Goal: Task Accomplishment & Management: Complete application form

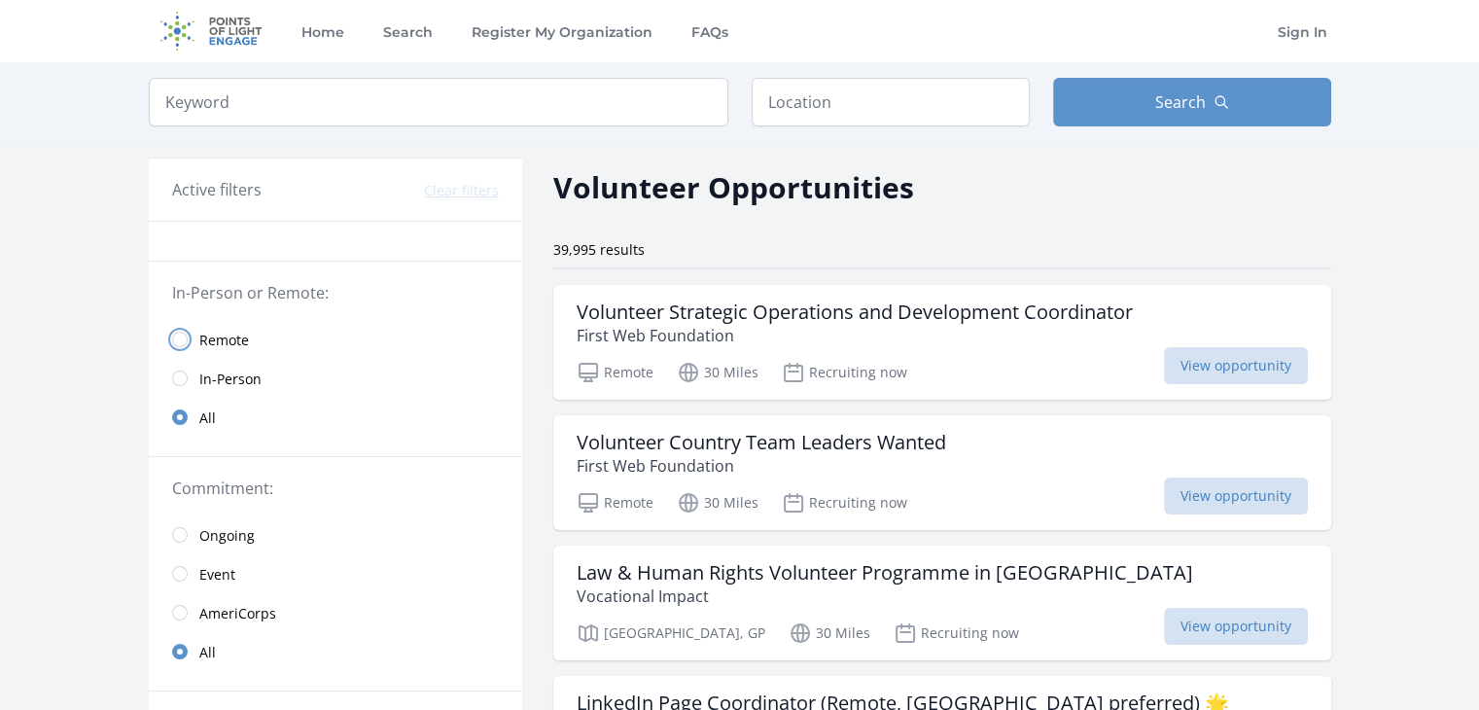
click at [177, 338] on input "radio" at bounding box center [180, 340] width 16 height 16
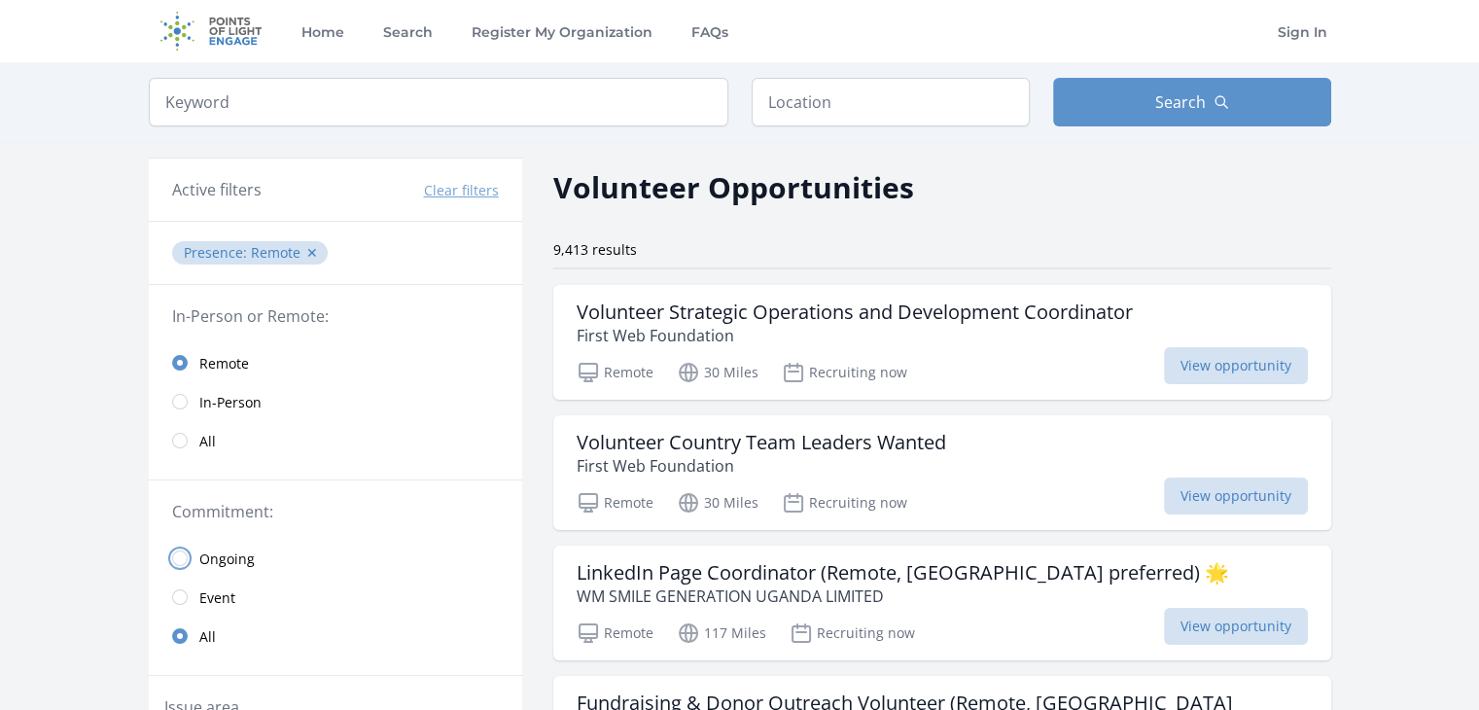
click at [179, 557] on input "radio" at bounding box center [180, 559] width 16 height 16
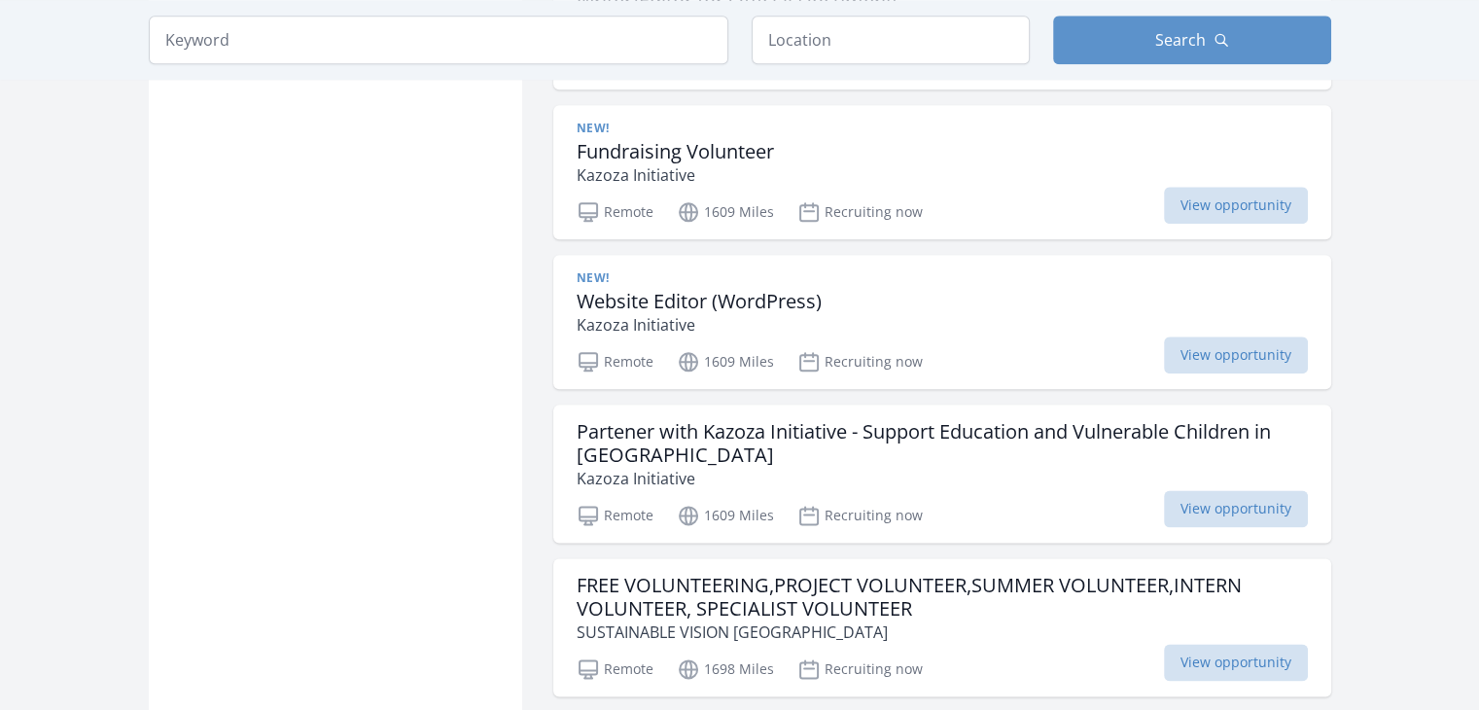
scroll to position [2351, 0]
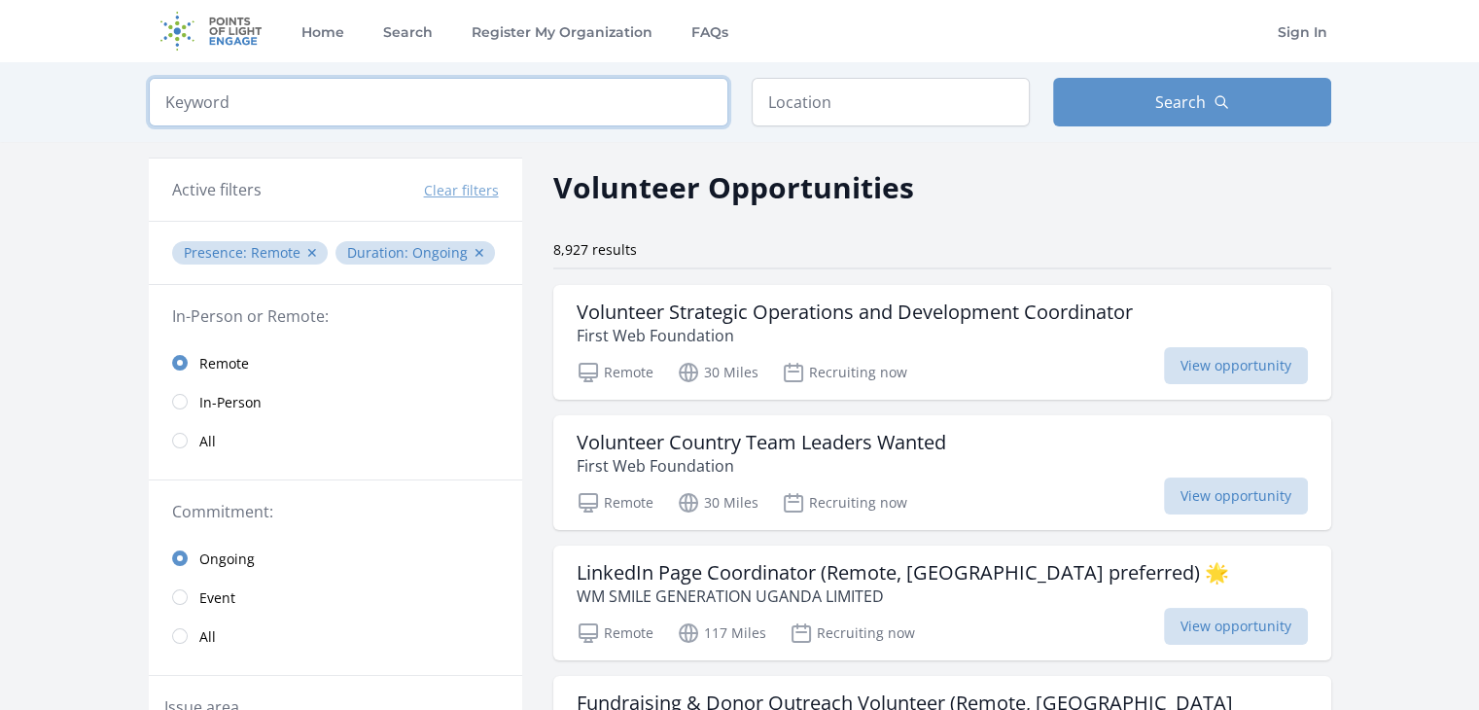
click at [637, 100] on input "search" at bounding box center [439, 102] width 580 height 49
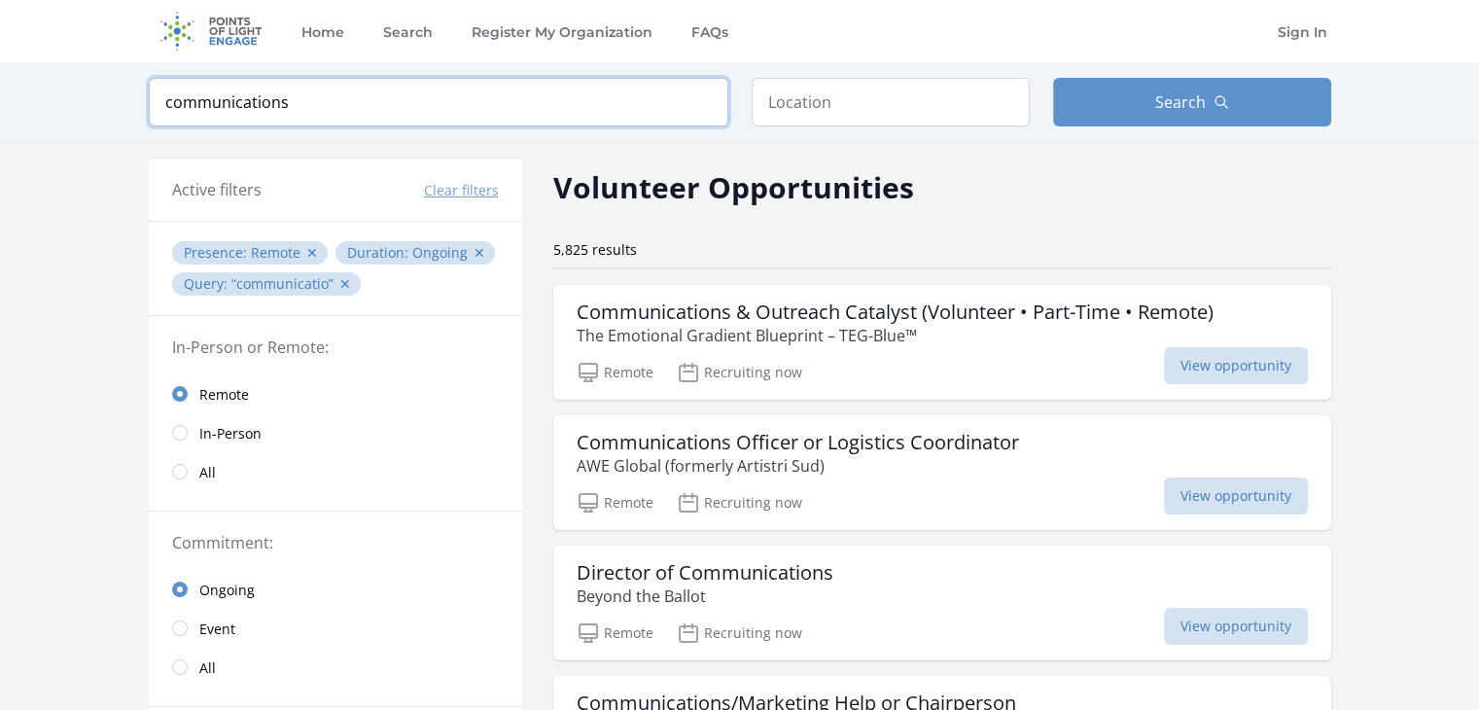
type input "communications"
click button "submit" at bounding box center [0, 0] width 0 height 0
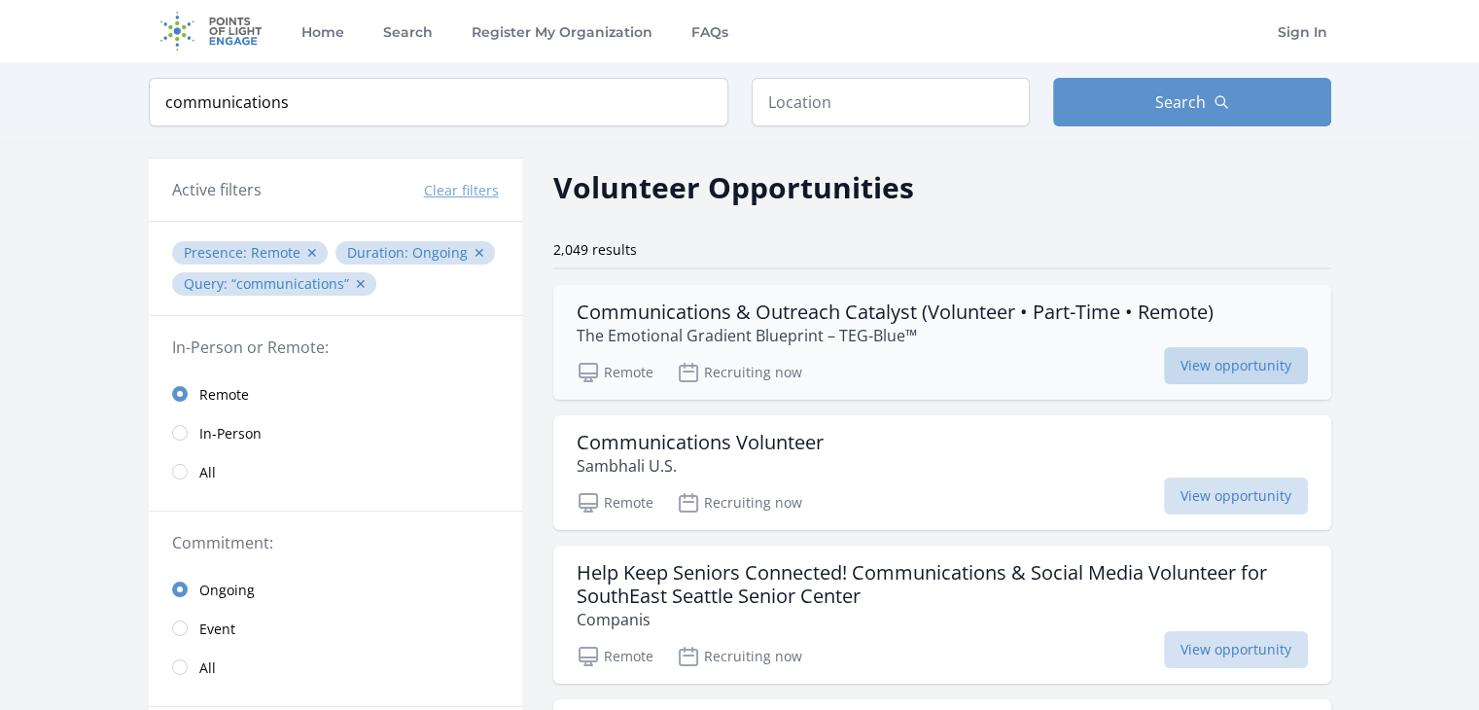
click at [1196, 366] on span "View opportunity" at bounding box center [1236, 365] width 144 height 37
click at [745, 444] on h3 "Communications Volunteer" at bounding box center [700, 442] width 247 height 23
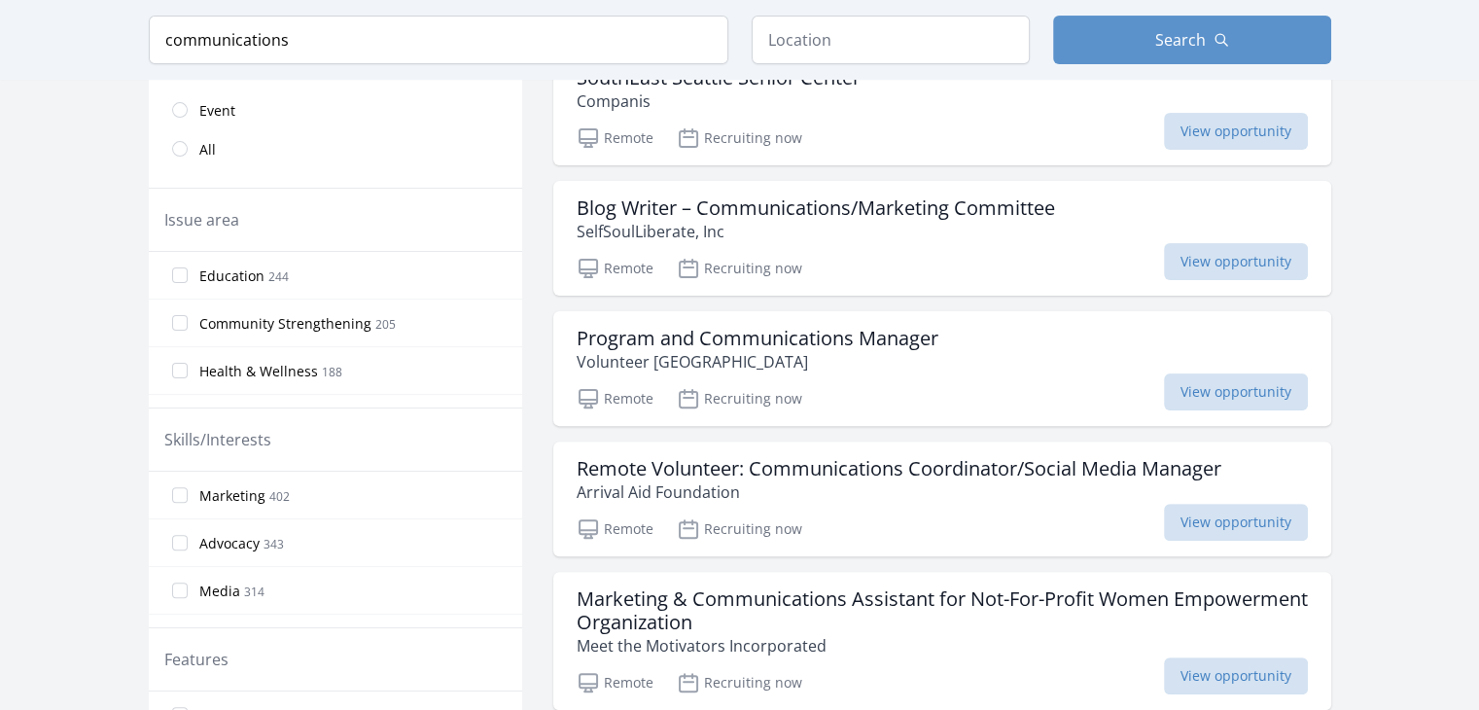
scroll to position [534, 0]
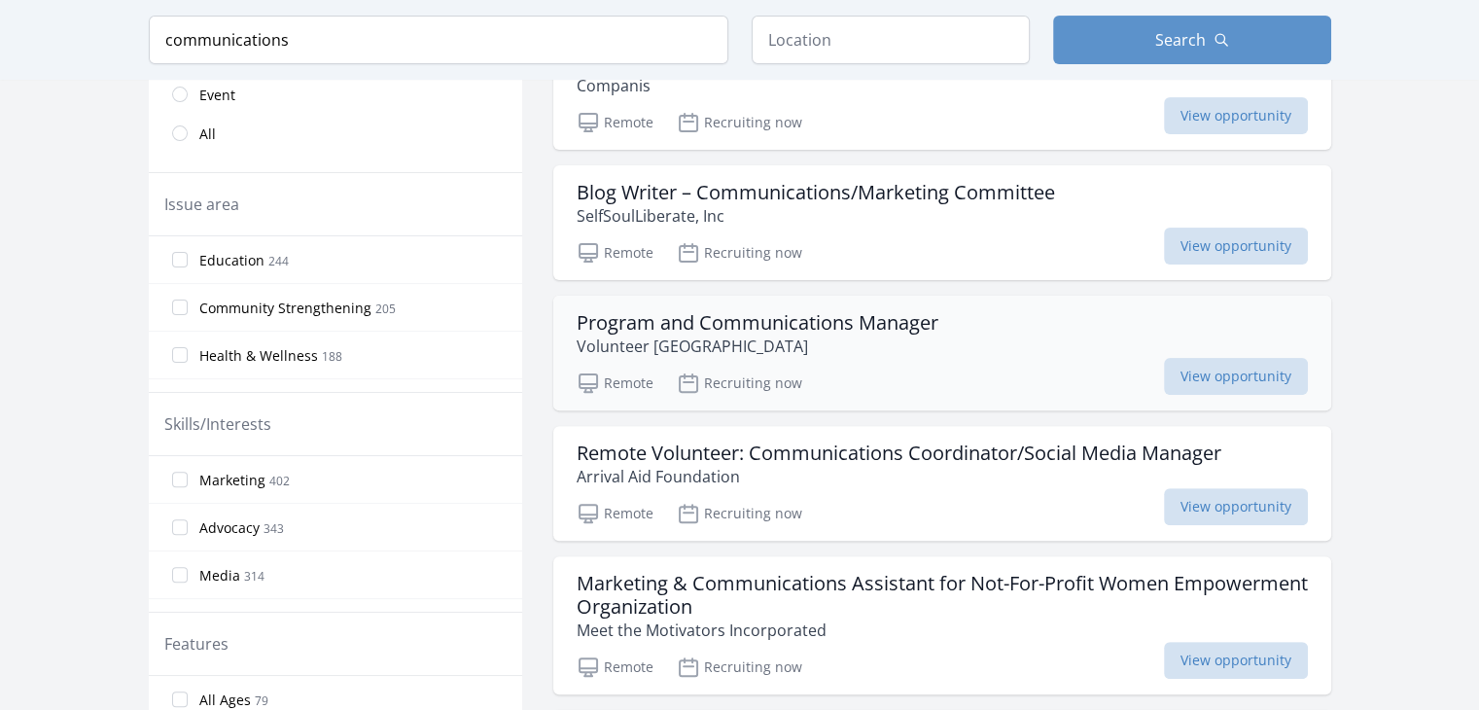
click at [813, 324] on h3 "Program and Communications Manager" at bounding box center [758, 322] width 362 height 23
click at [822, 448] on h3 "Remote Volunteer: Communications Coordinator/Social Media Manager" at bounding box center [899, 453] width 645 height 23
click at [826, 321] on h3 "Program and Communications Manager" at bounding box center [758, 322] width 362 height 23
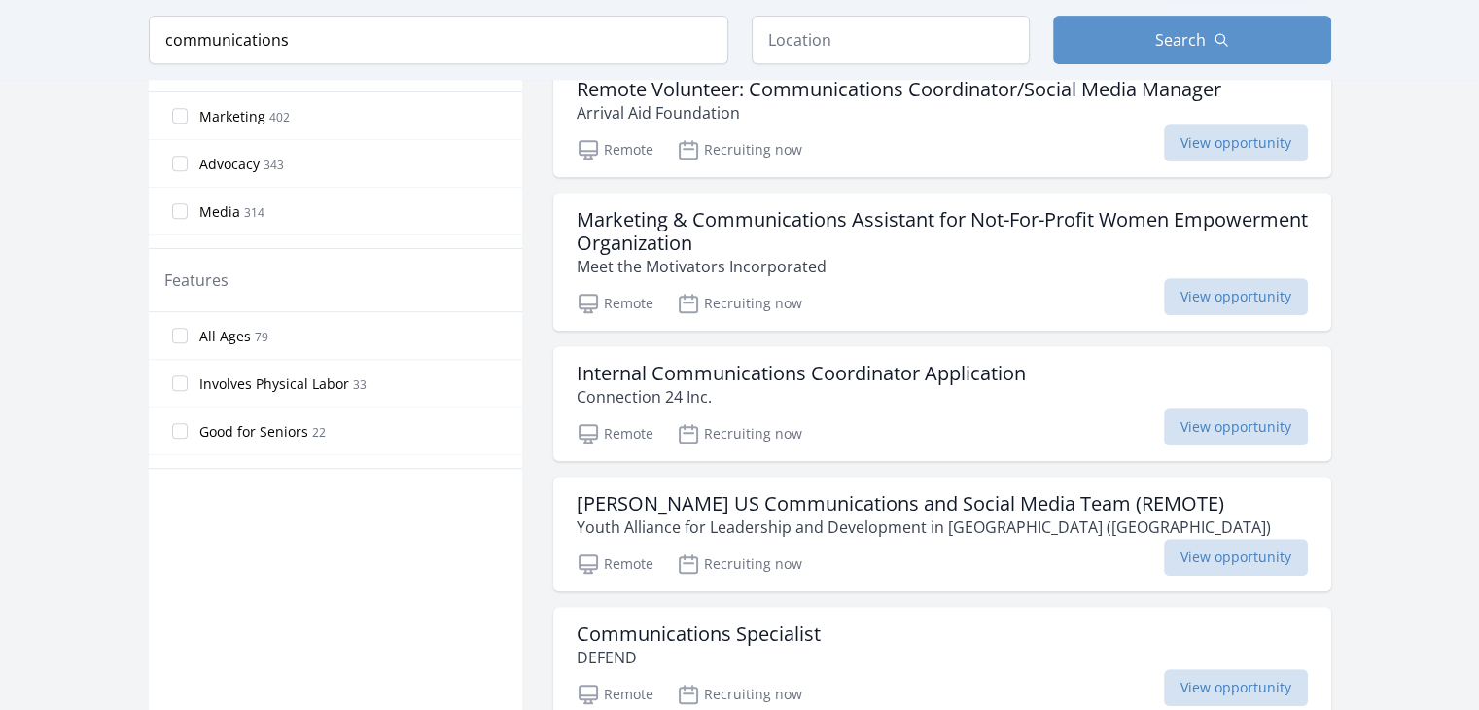
scroll to position [921, 0]
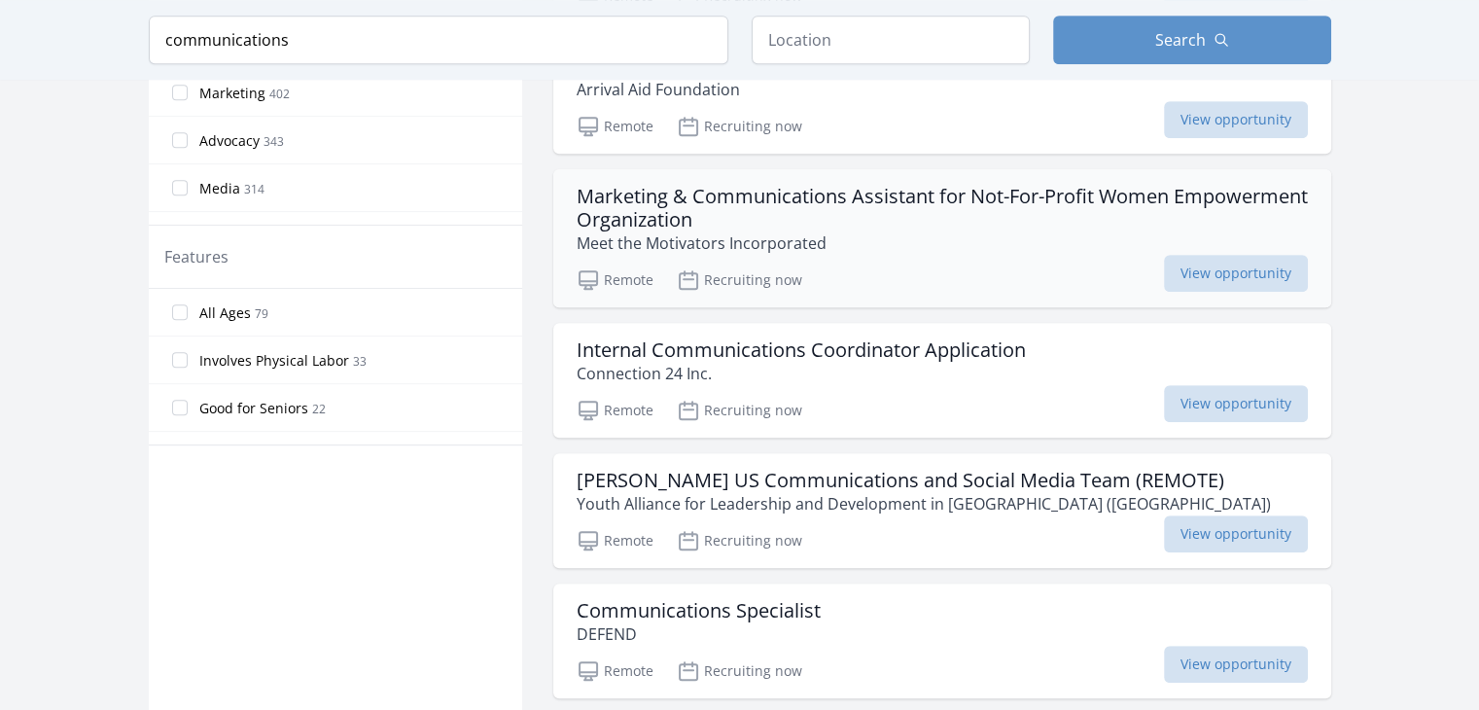
click at [799, 224] on h3 "Marketing & Communications Assistant for Not-For-Profit Women Empowerment Organ…" at bounding box center [942, 208] width 731 height 47
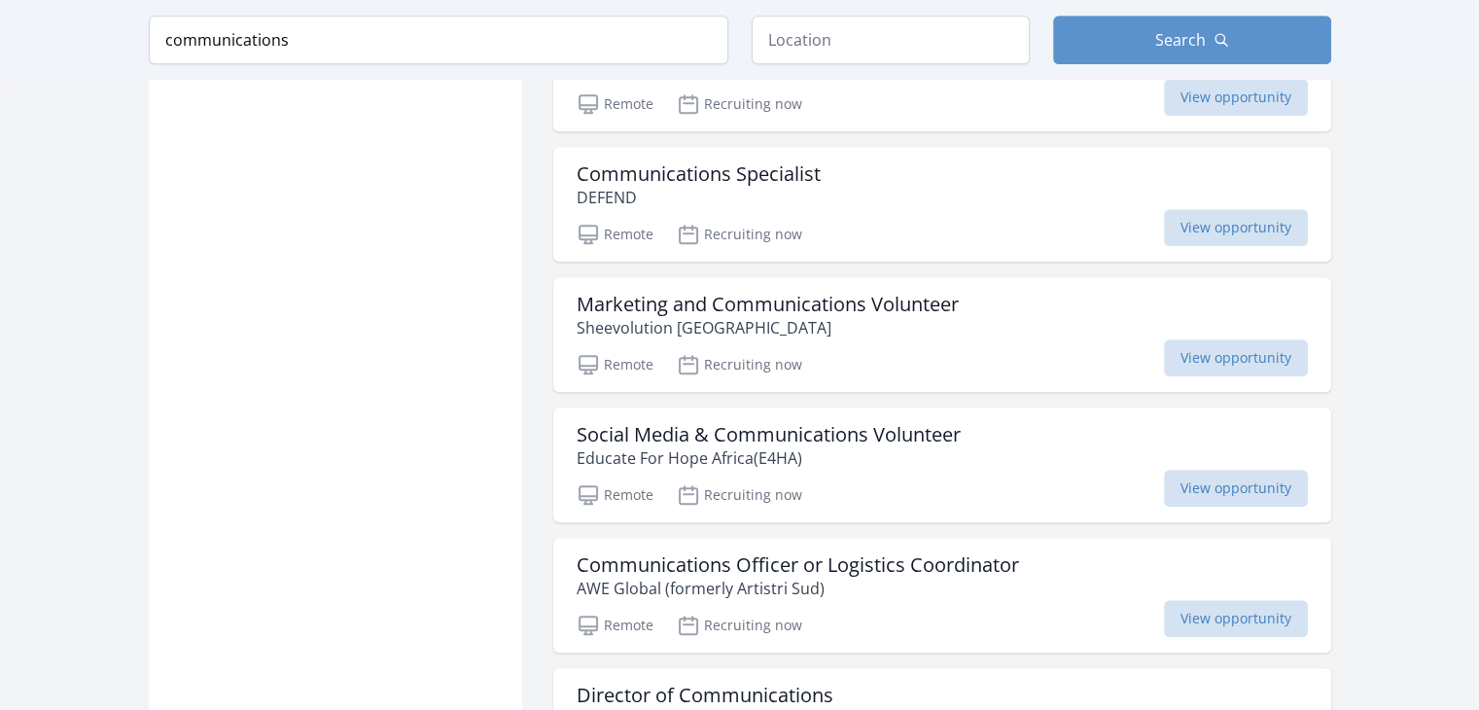
scroll to position [1373, 0]
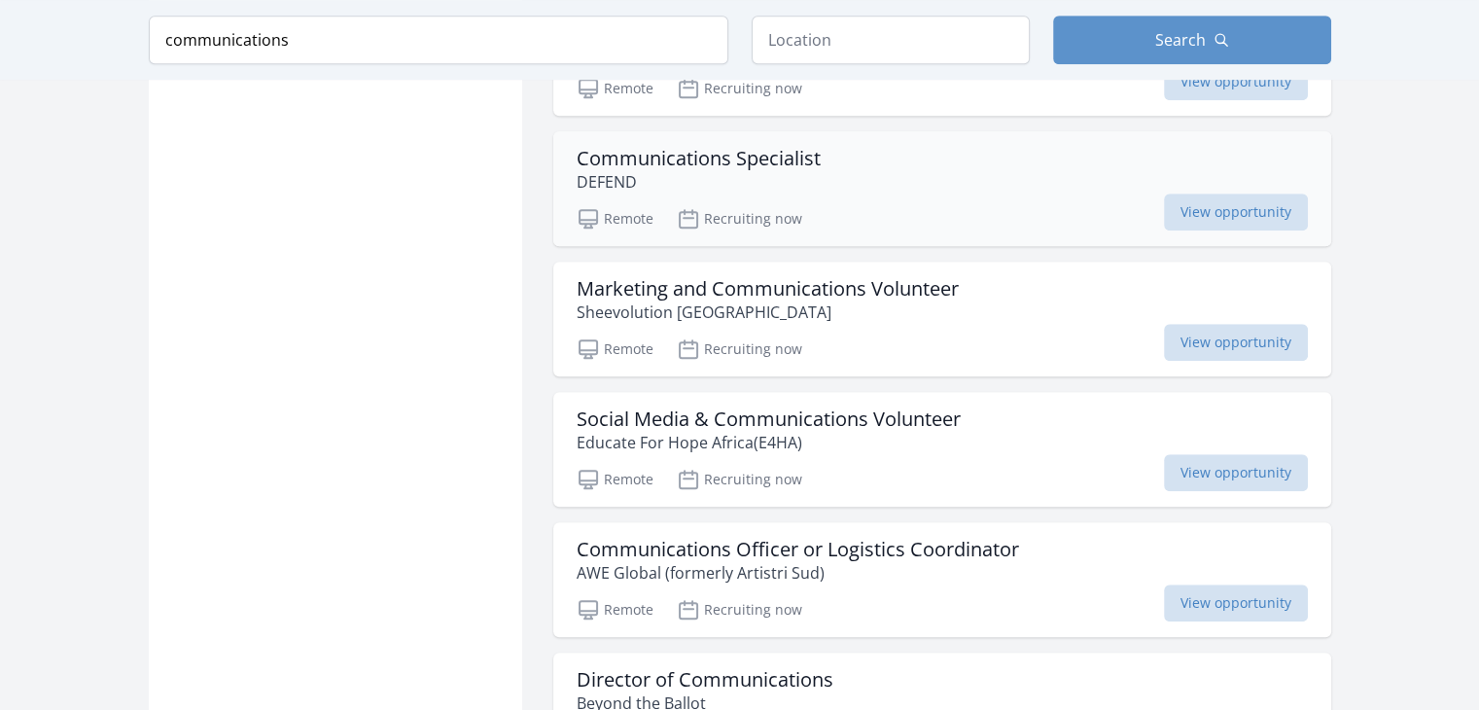
click at [739, 147] on h3 "Communications Specialist" at bounding box center [699, 158] width 244 height 23
click at [869, 416] on h3 "Social Media & Communications Volunteer" at bounding box center [769, 419] width 384 height 23
click at [877, 553] on h3 "Communications Officer or Logistics Coordinator" at bounding box center [798, 549] width 443 height 23
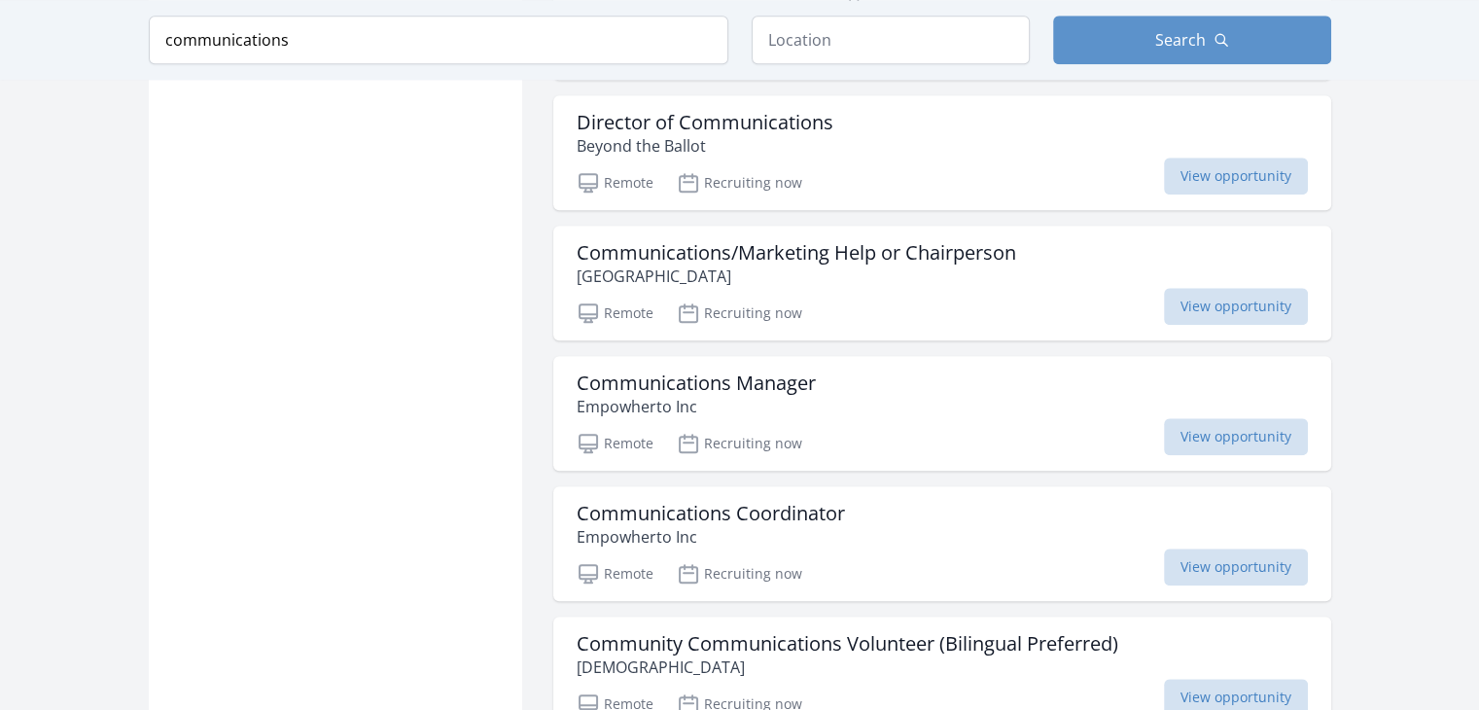
scroll to position [1942, 0]
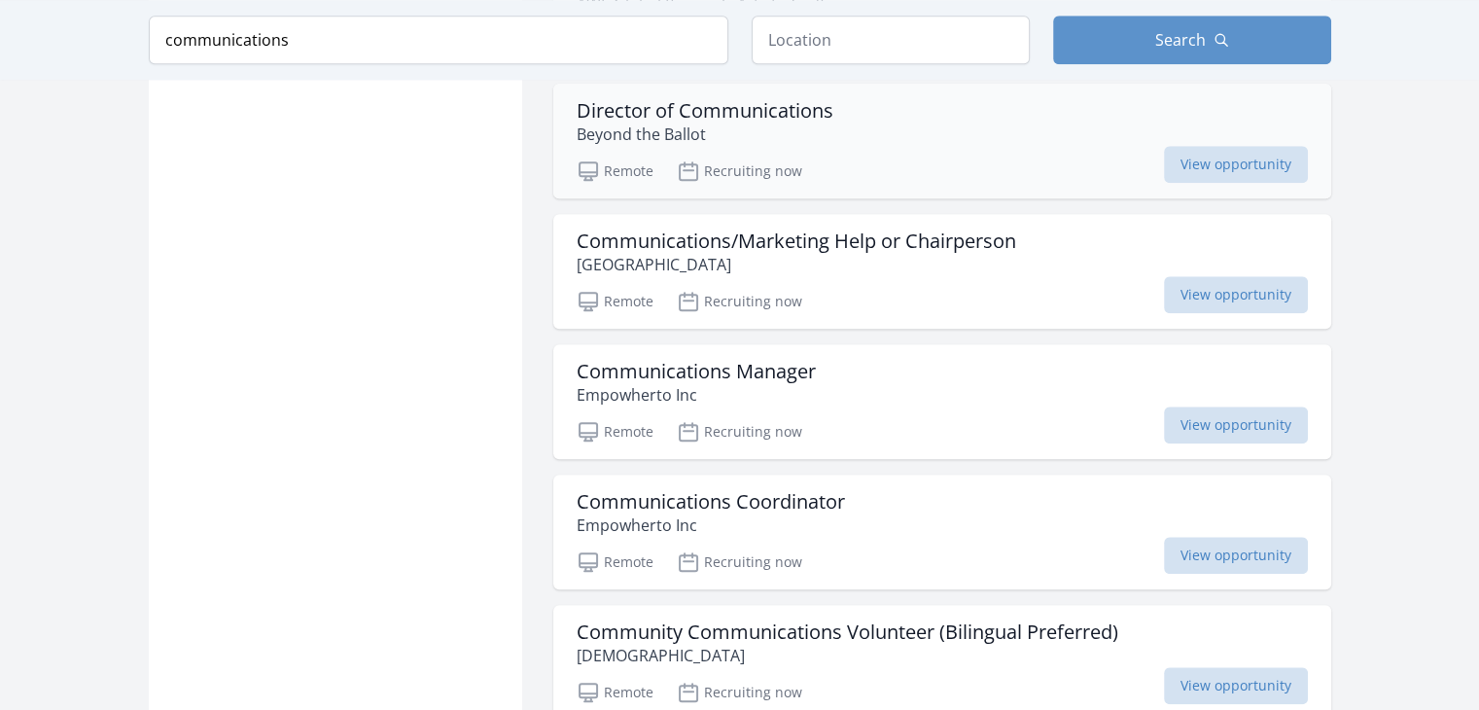
click at [790, 110] on h3 "Director of Communications" at bounding box center [705, 110] width 257 height 23
click at [800, 236] on h3 "Communications/Marketing Help or Chairperson" at bounding box center [797, 241] width 440 height 23
click at [794, 363] on h3 "Communications Manager" at bounding box center [696, 371] width 239 height 23
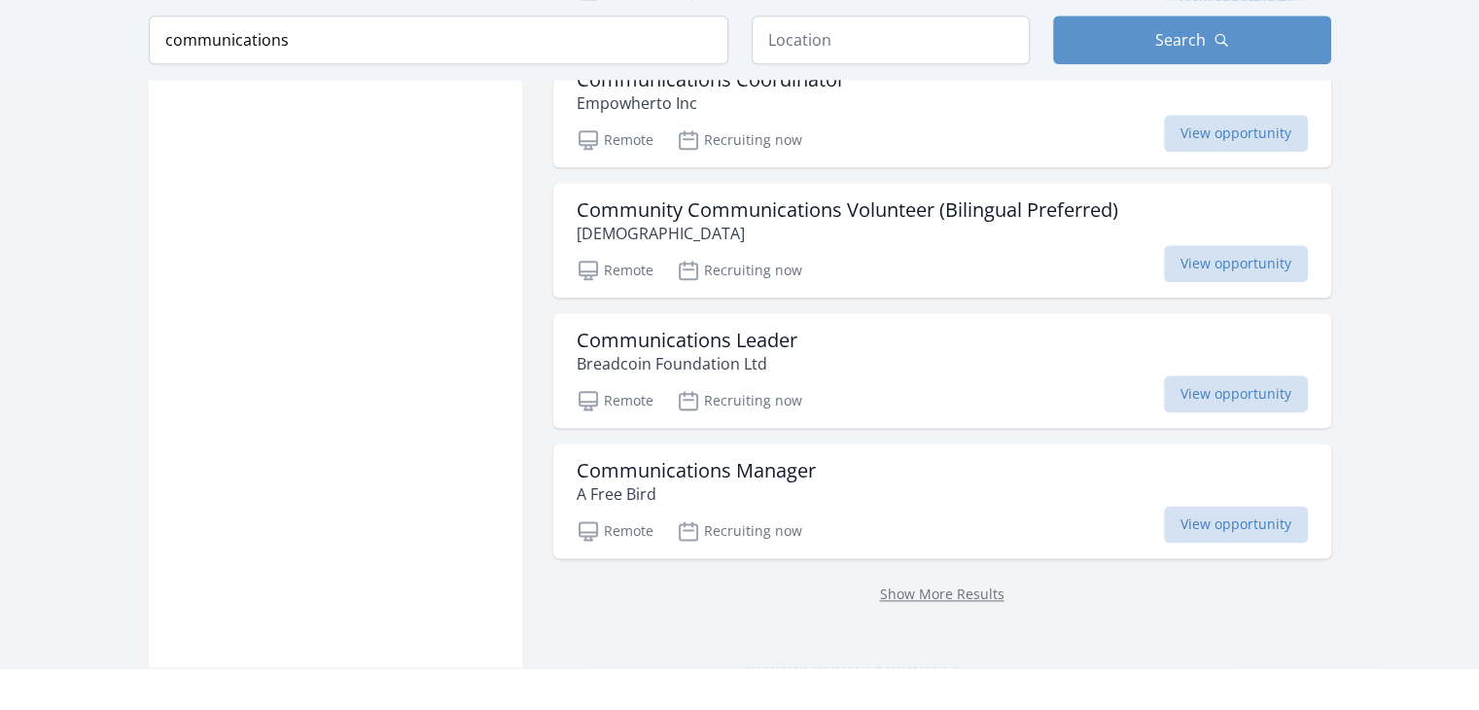
scroll to position [2376, 0]
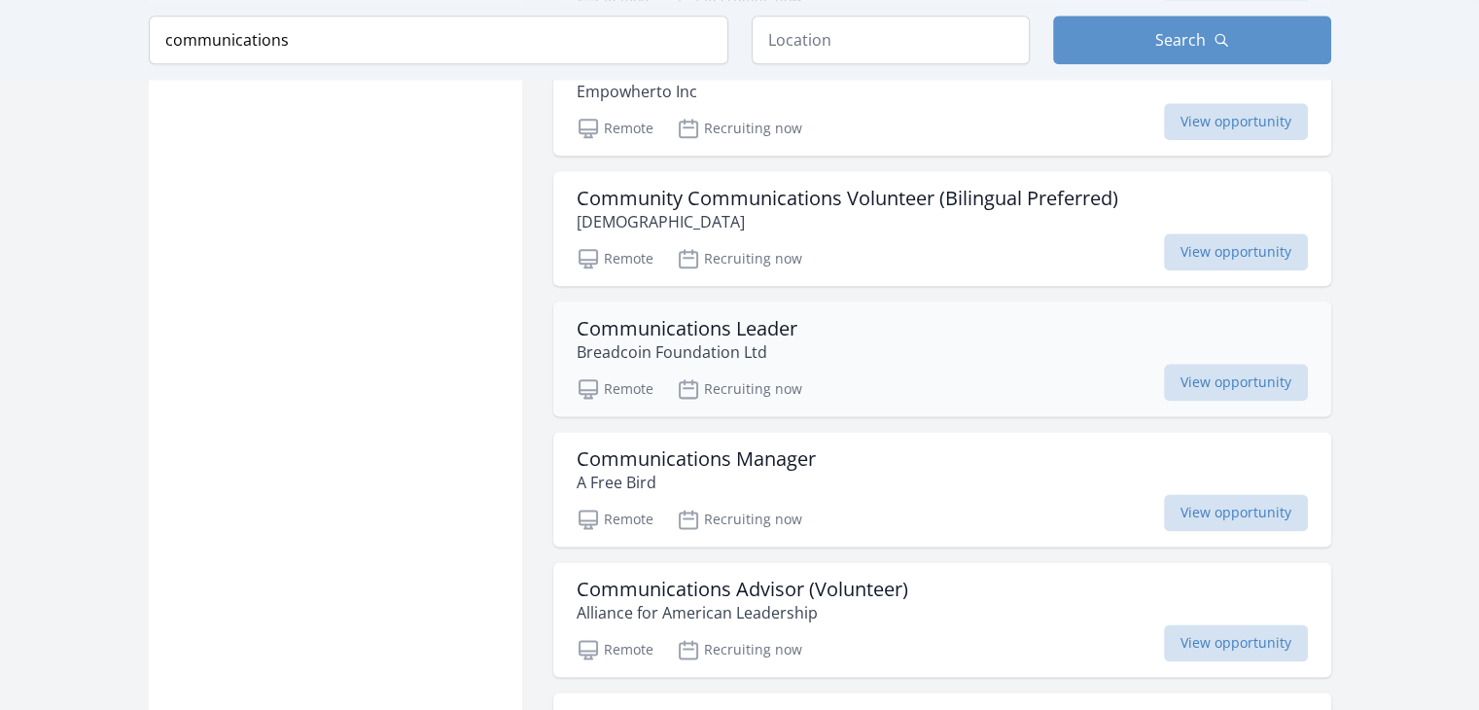
click at [771, 322] on h3 "Communications Leader" at bounding box center [687, 328] width 221 height 23
click at [688, 447] on h3 "Communications Manager" at bounding box center [696, 458] width 239 height 23
click at [850, 585] on h3 "Communications Advisor (Volunteer)" at bounding box center [743, 589] width 332 height 23
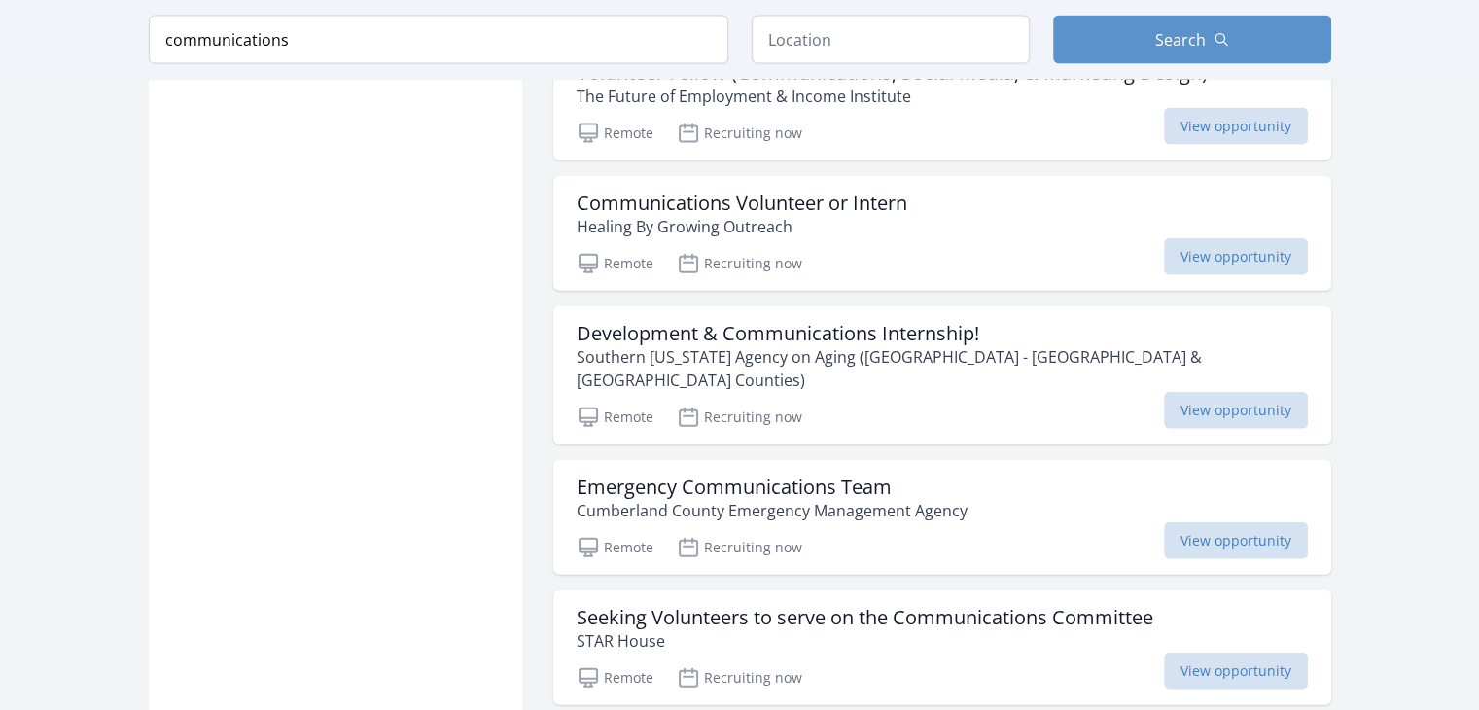
scroll to position [4450, 0]
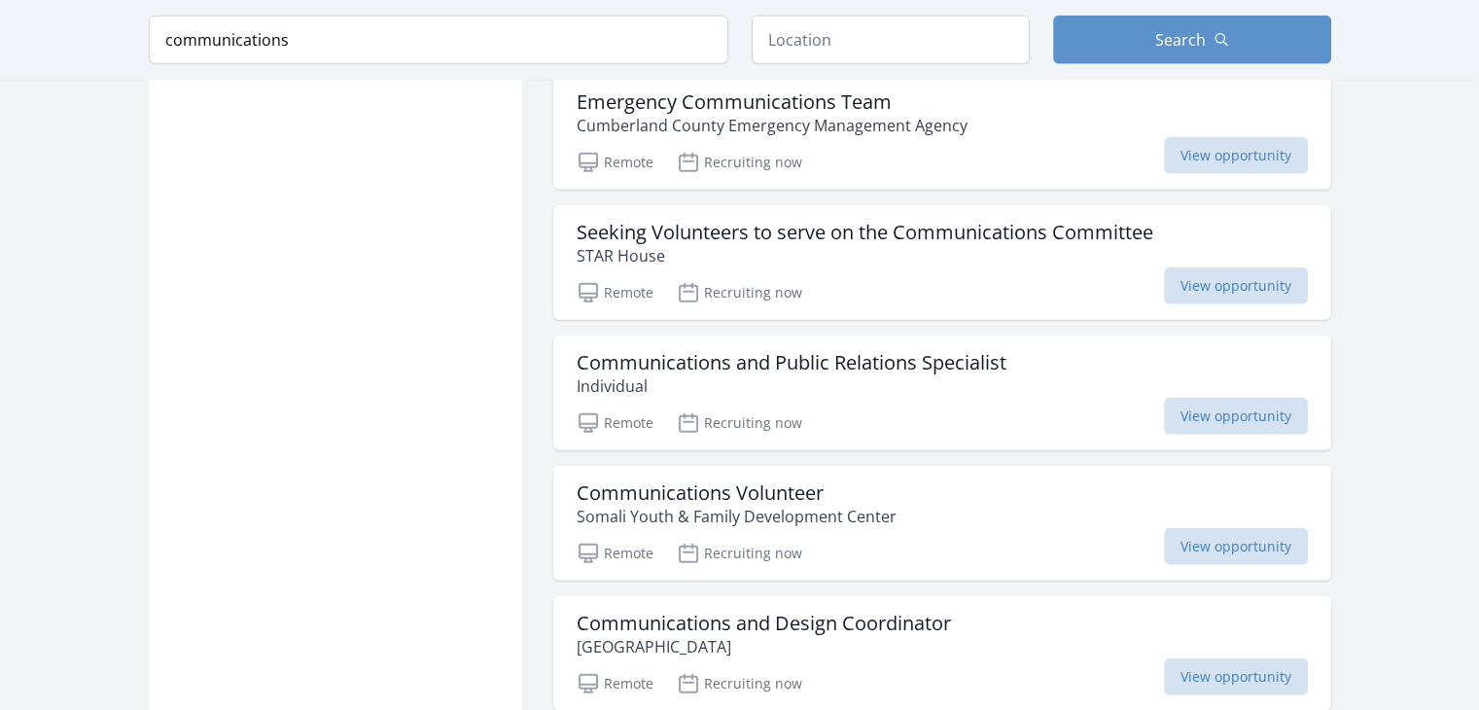
scroll to position [4773, 0]
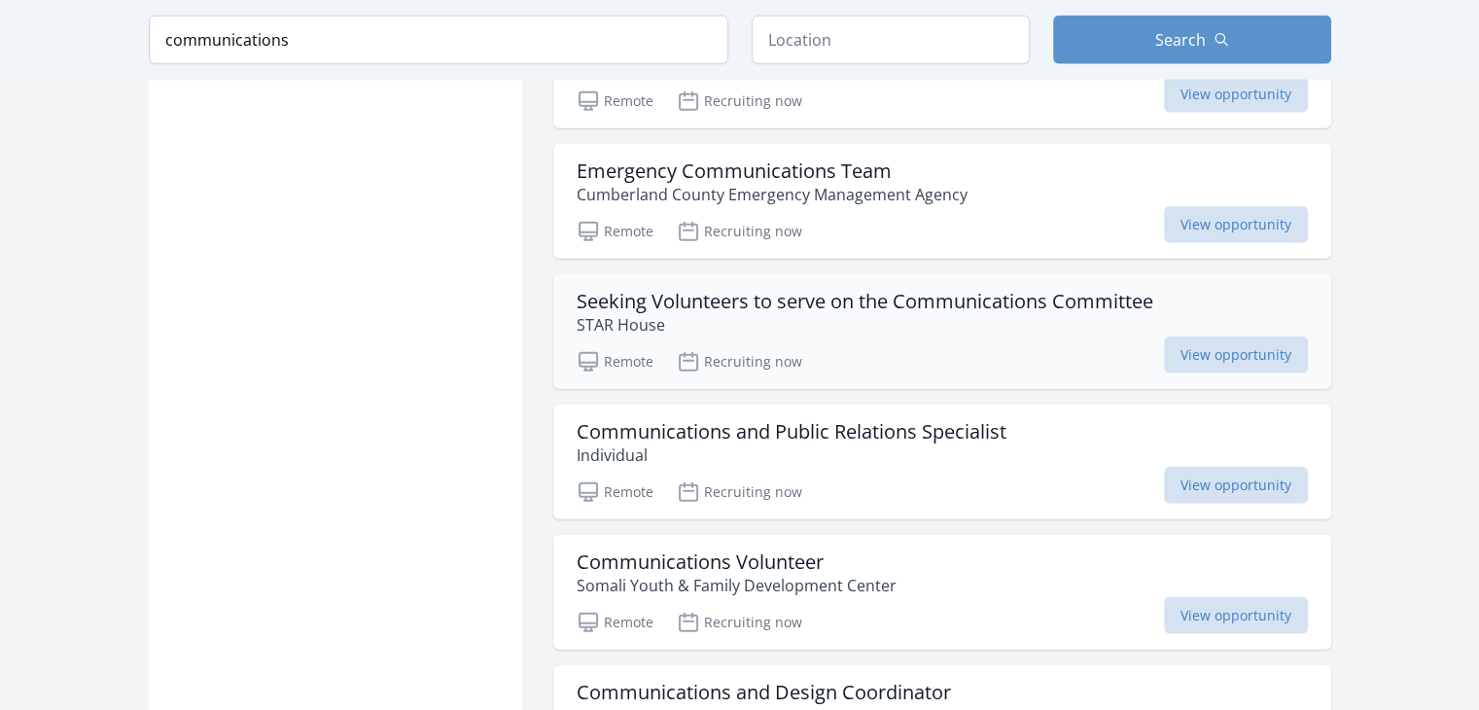
click at [874, 290] on h3 "Seeking Volunteers to serve on the Communications Committee" at bounding box center [865, 301] width 577 height 23
click at [651, 574] on p "Somali Youth & Family Development Center" at bounding box center [737, 585] width 320 height 23
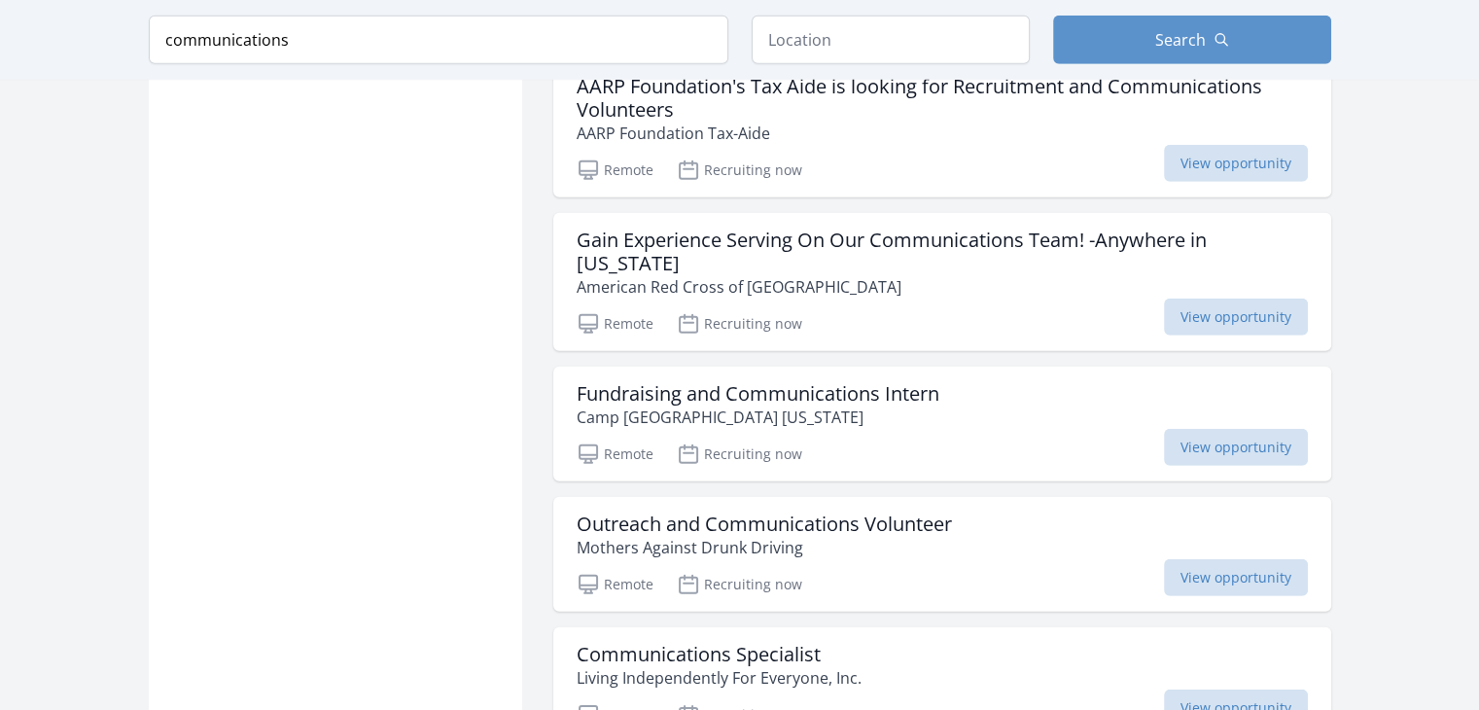
scroll to position [5781, 0]
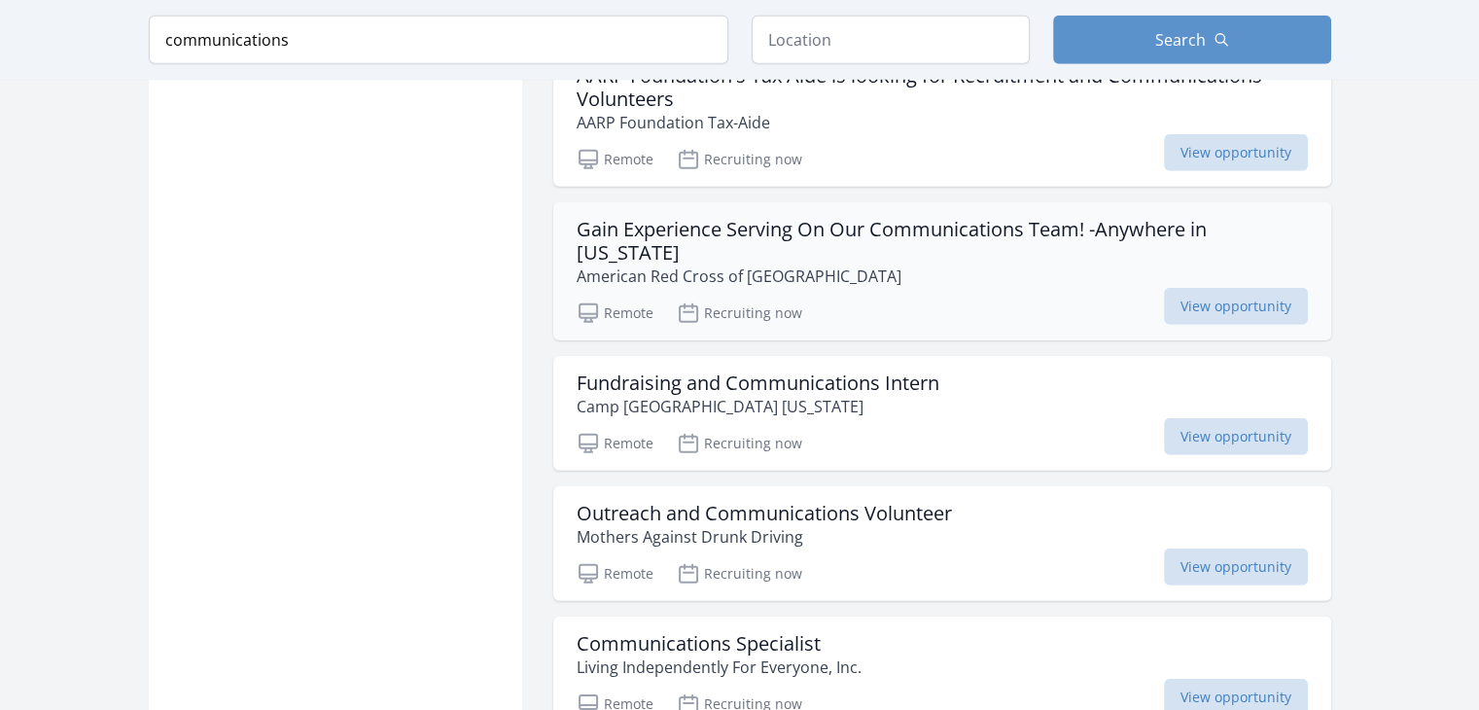
click at [785, 218] on h3 "Gain Experience Serving On Our Communications Team! -Anywhere in New Hampshire" at bounding box center [942, 241] width 731 height 47
click at [854, 502] on h3 "Outreach and Communications Volunteer" at bounding box center [764, 513] width 375 height 23
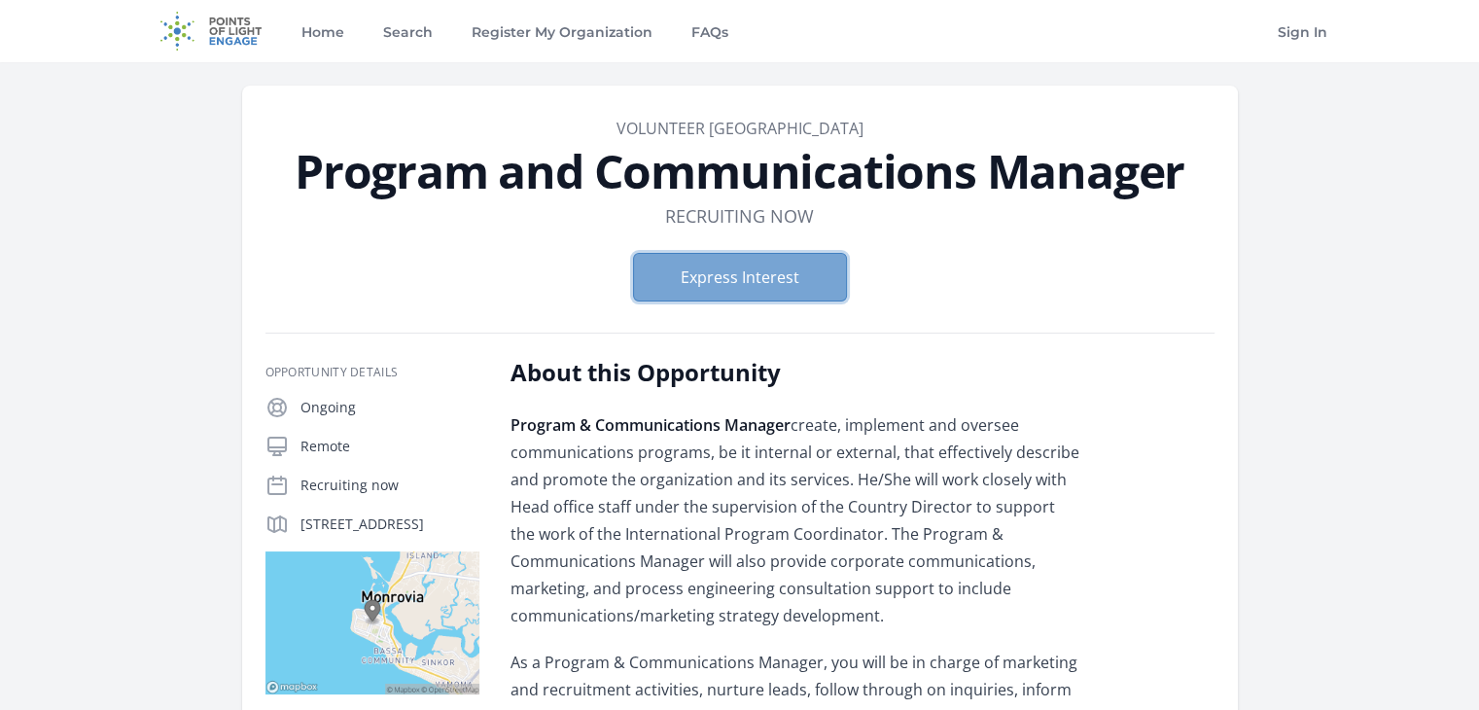
click at [796, 285] on button "Express Interest" at bounding box center [740, 277] width 214 height 49
drag, startPoint x: 1325, startPoint y: 0, endPoint x: 1087, endPoint y: 274, distance: 362.7
click at [1087, 274] on form "Express Interest" at bounding box center [740, 277] width 949 height 49
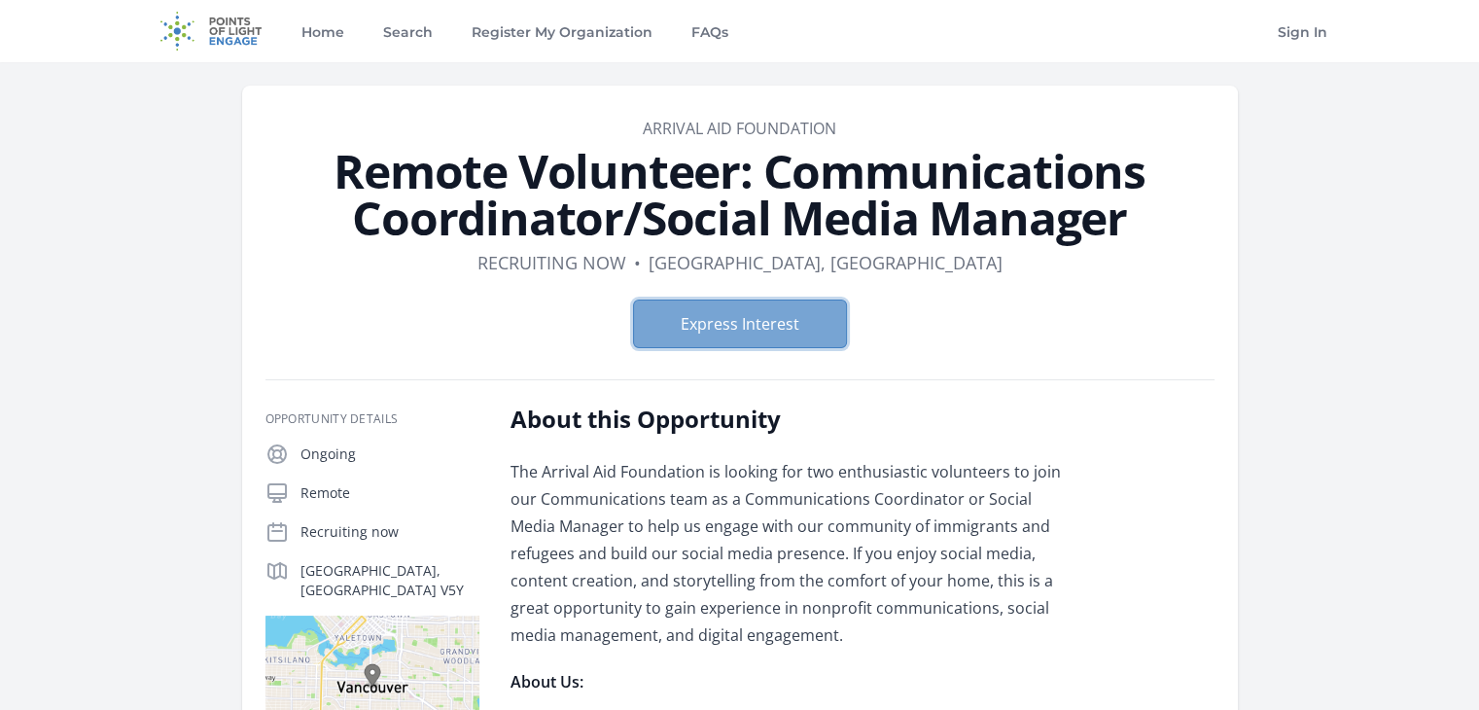
click at [710, 338] on button "Express Interest" at bounding box center [740, 324] width 214 height 49
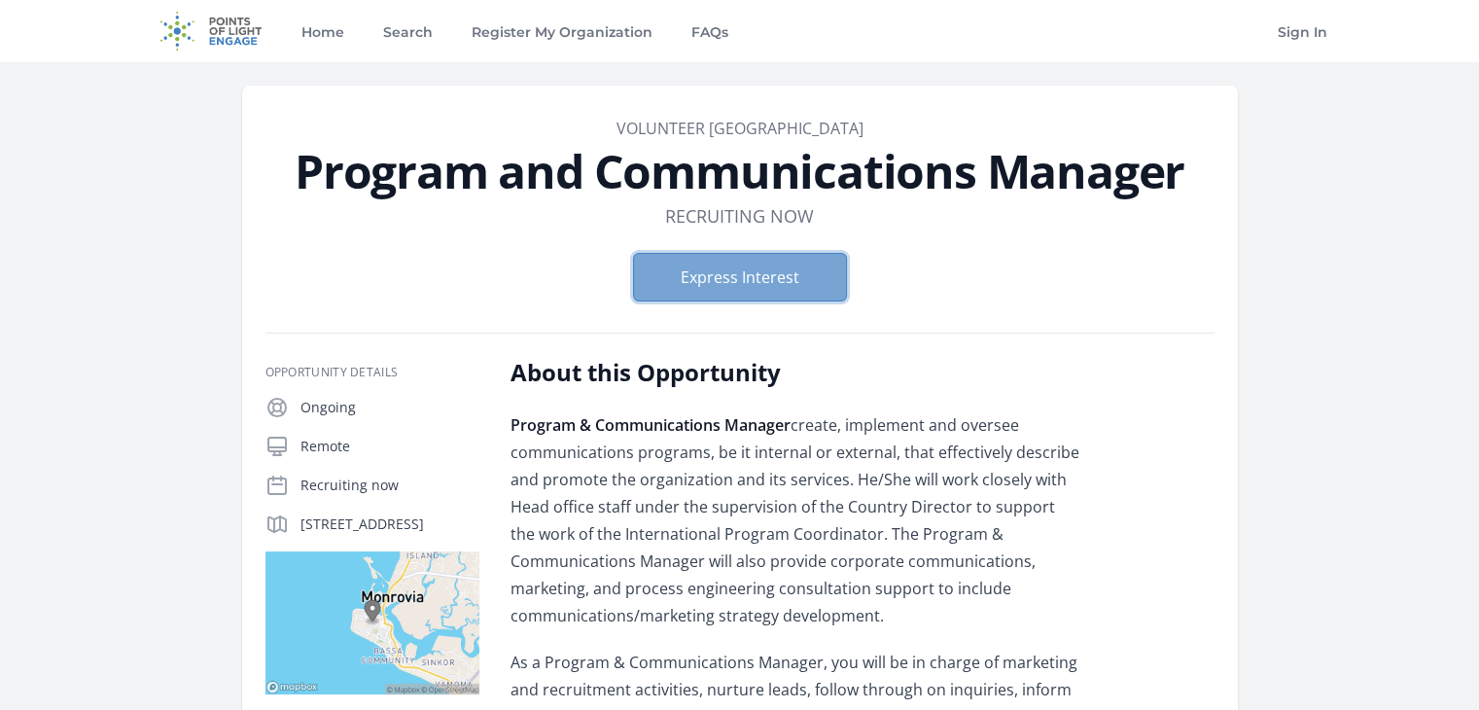
click at [786, 269] on button "Express Interest" at bounding box center [740, 277] width 214 height 49
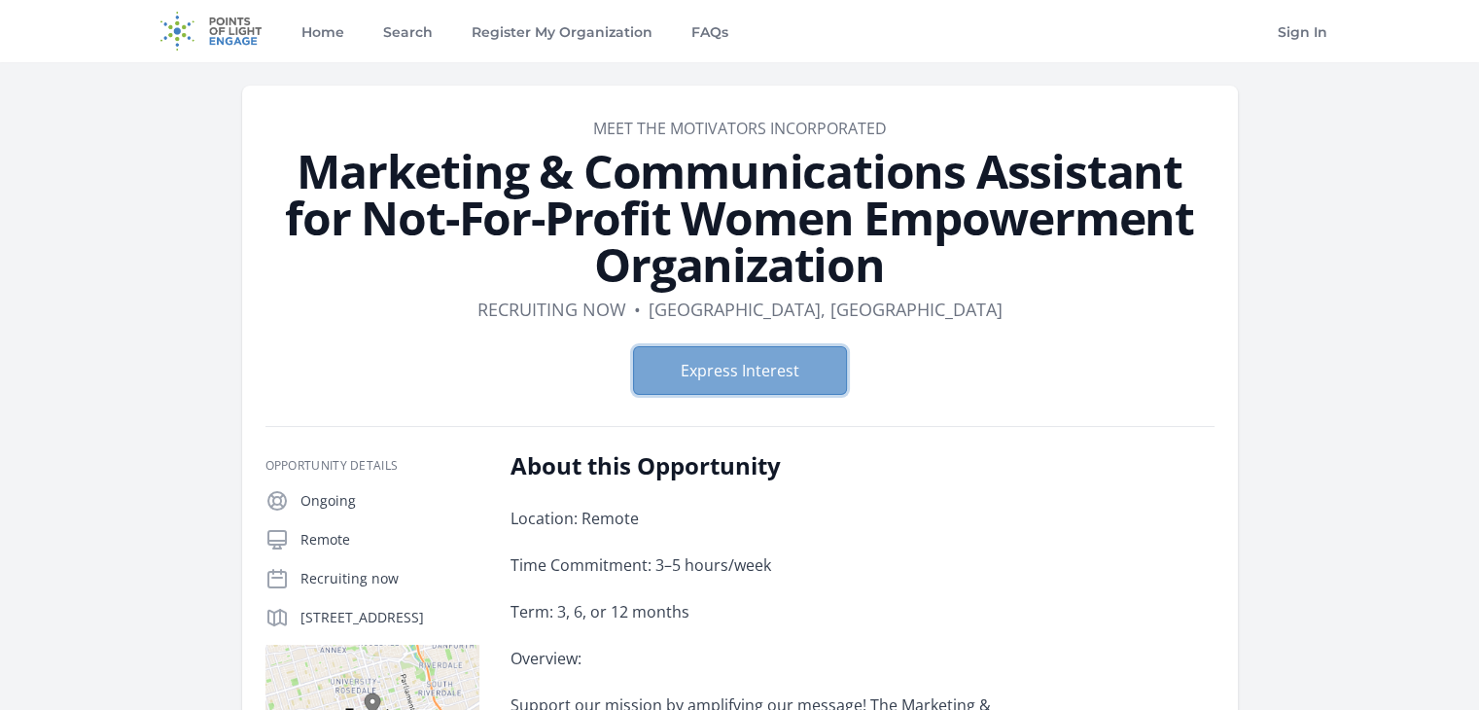
click at [777, 385] on button "Express Interest" at bounding box center [740, 370] width 214 height 49
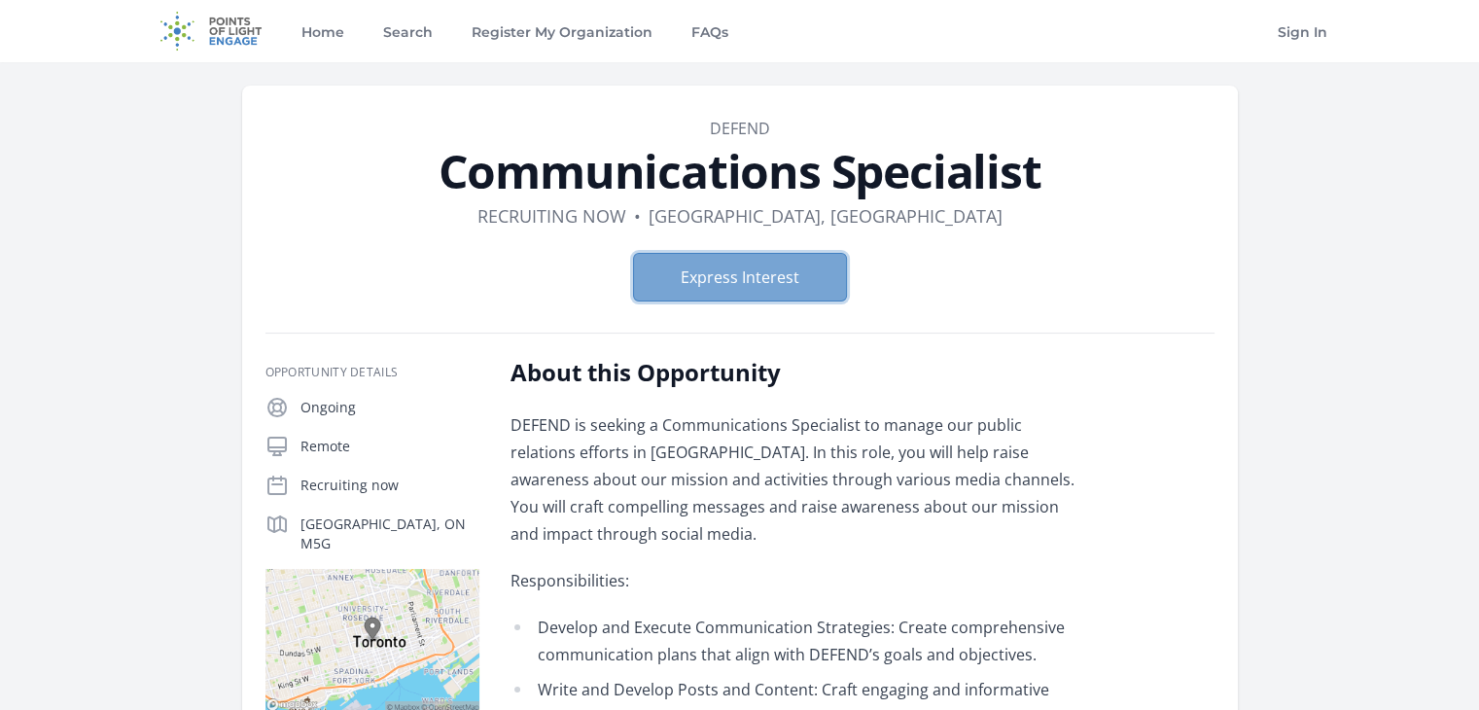
click at [712, 282] on button "Express Interest" at bounding box center [740, 277] width 214 height 49
click at [1180, 223] on dl "Duration Recruiting now • Location Toronto, ON" at bounding box center [740, 215] width 949 height 27
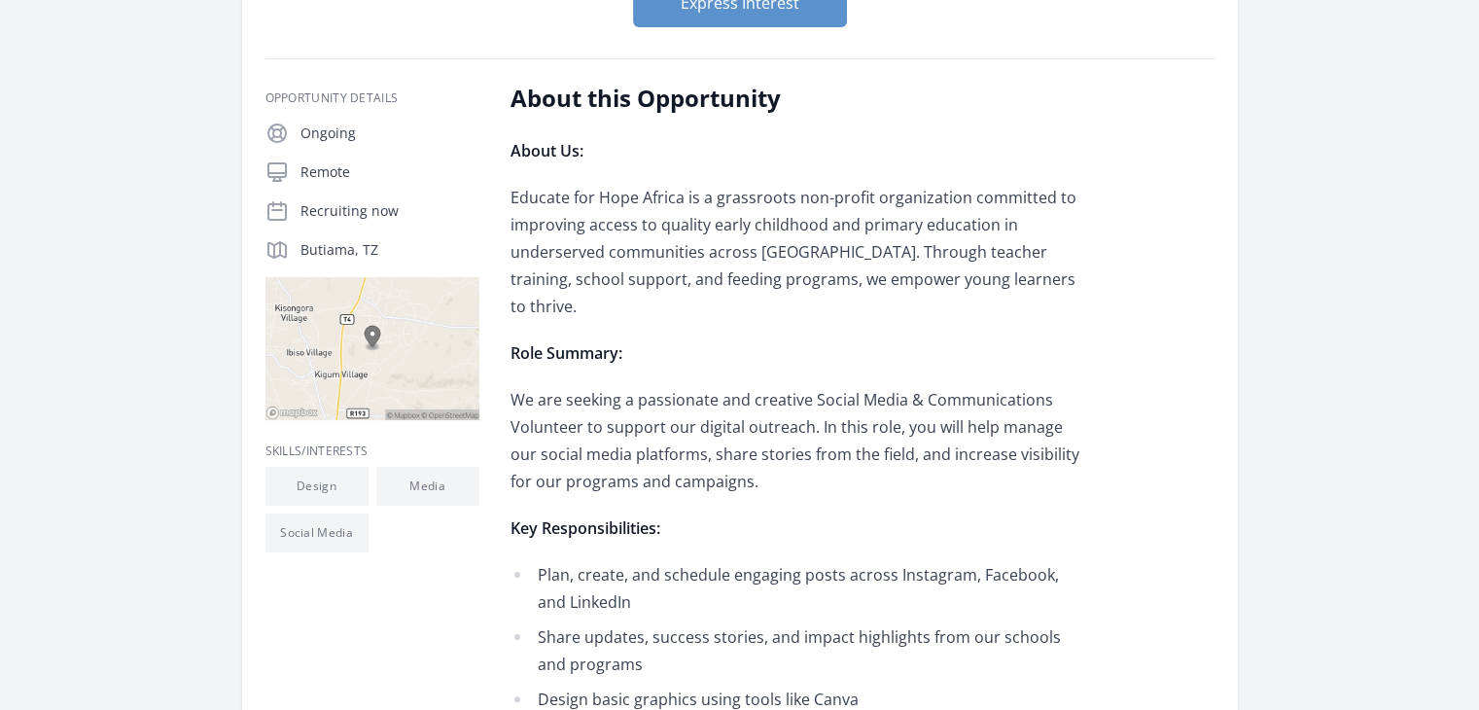
scroll to position [261, 0]
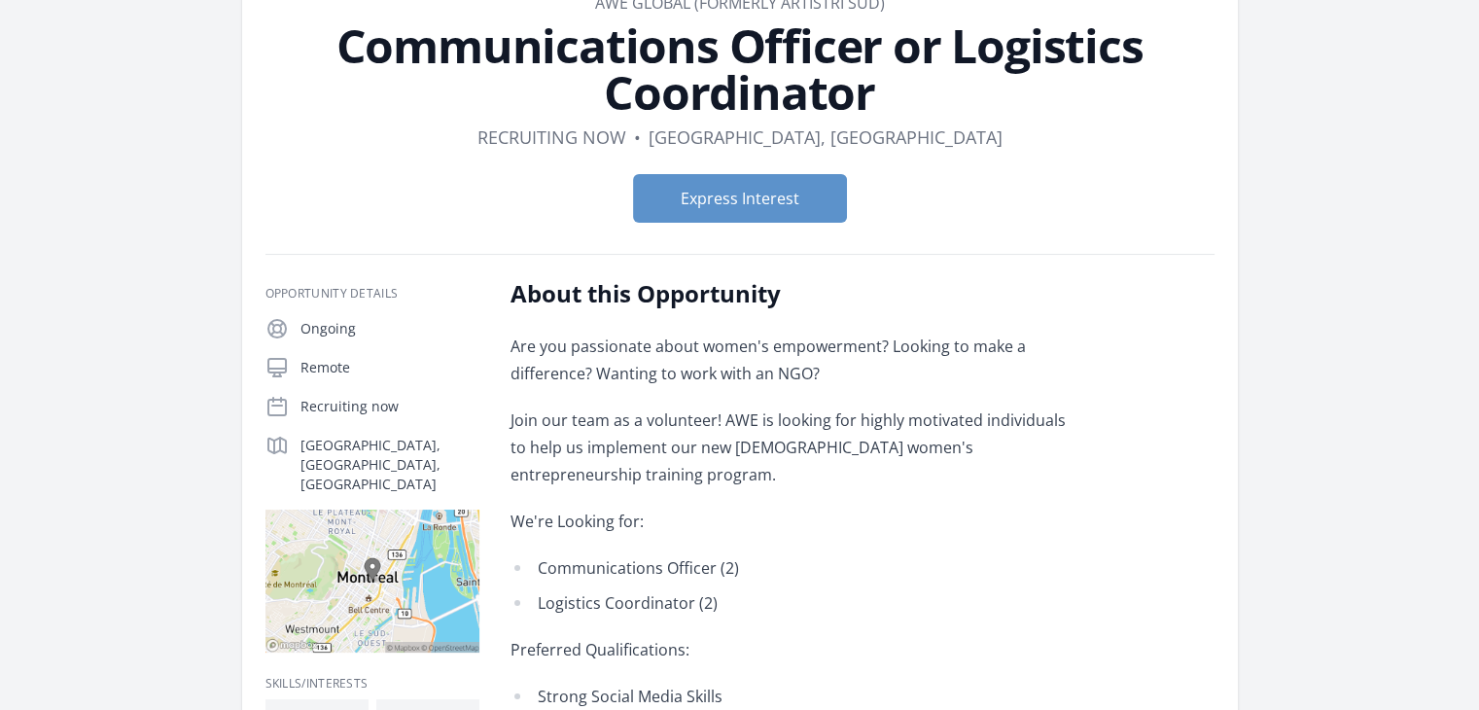
scroll to position [78, 0]
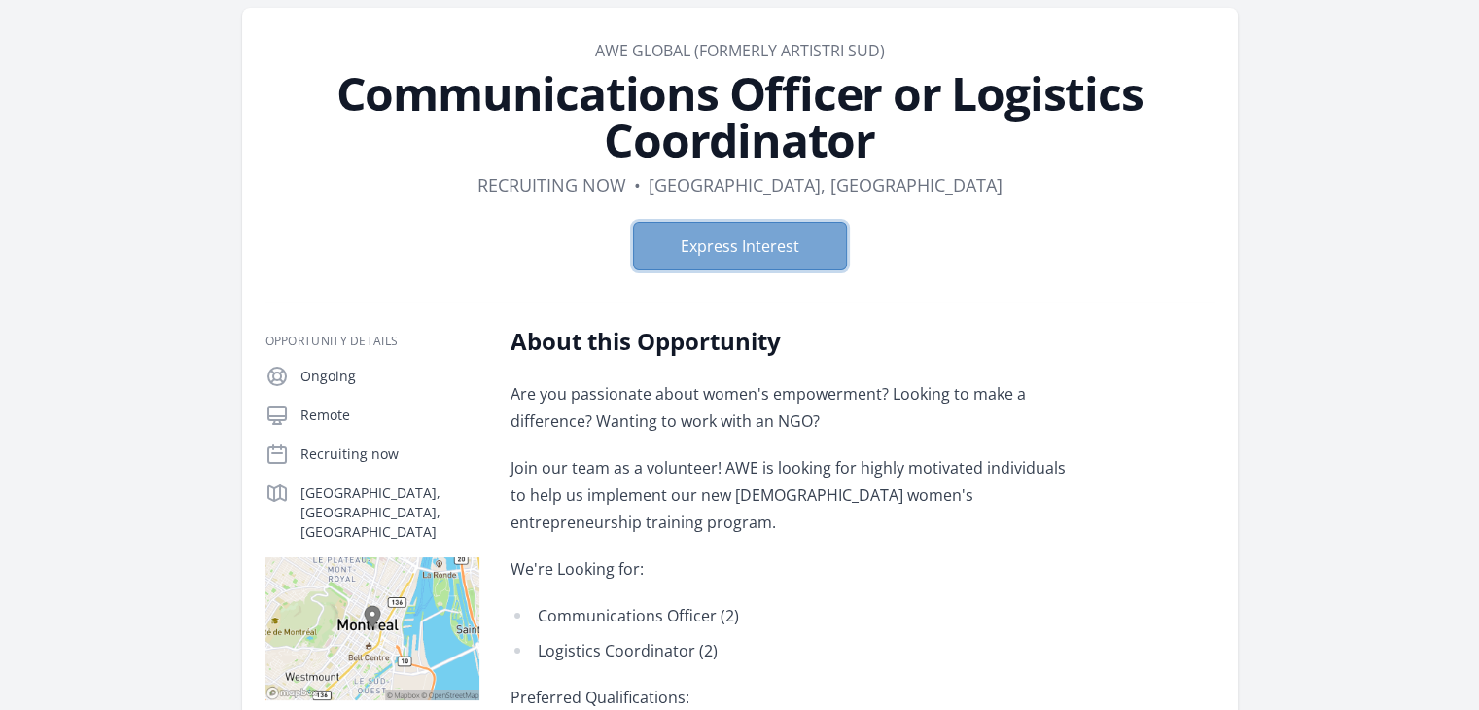
click at [756, 248] on button "Express Interest" at bounding box center [740, 246] width 214 height 49
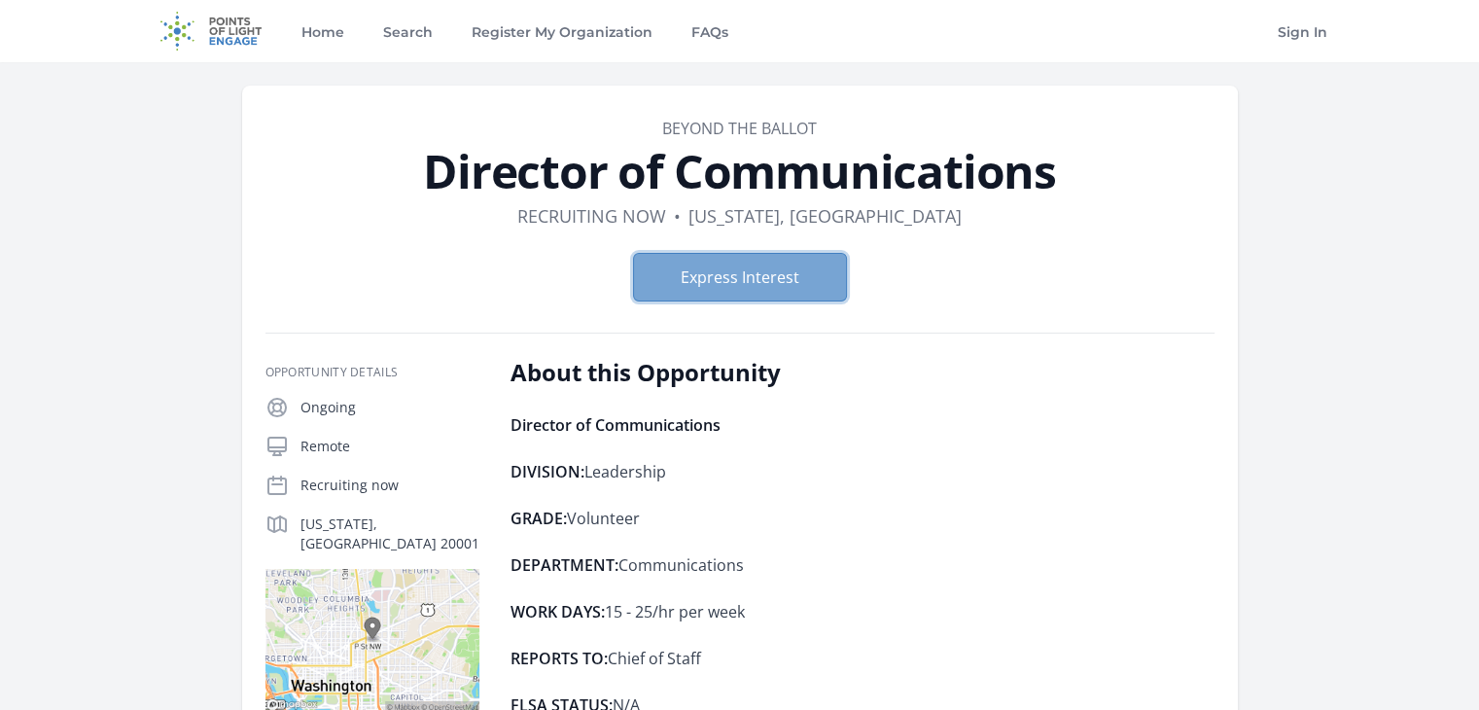
click at [767, 289] on button "Express Interest" at bounding box center [740, 277] width 214 height 49
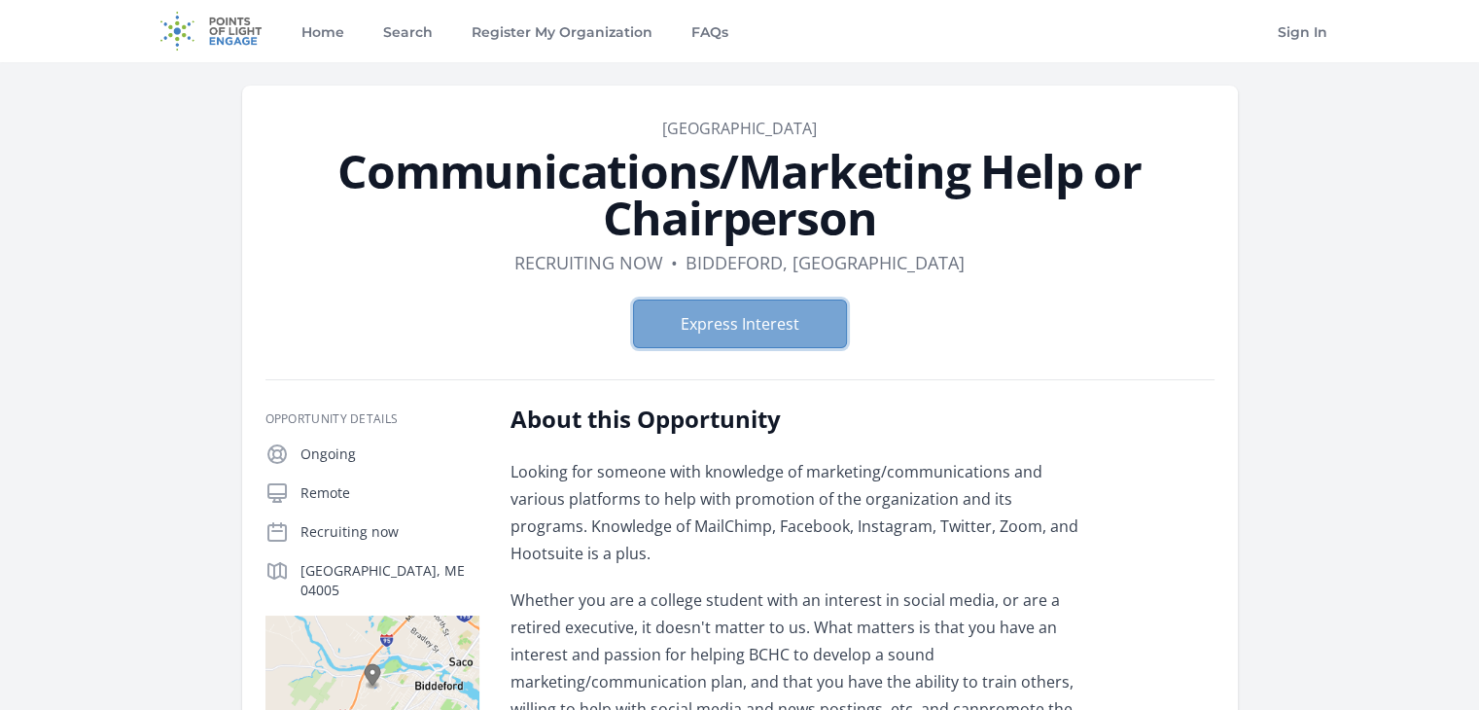
click at [759, 323] on button "Express Interest" at bounding box center [740, 324] width 214 height 49
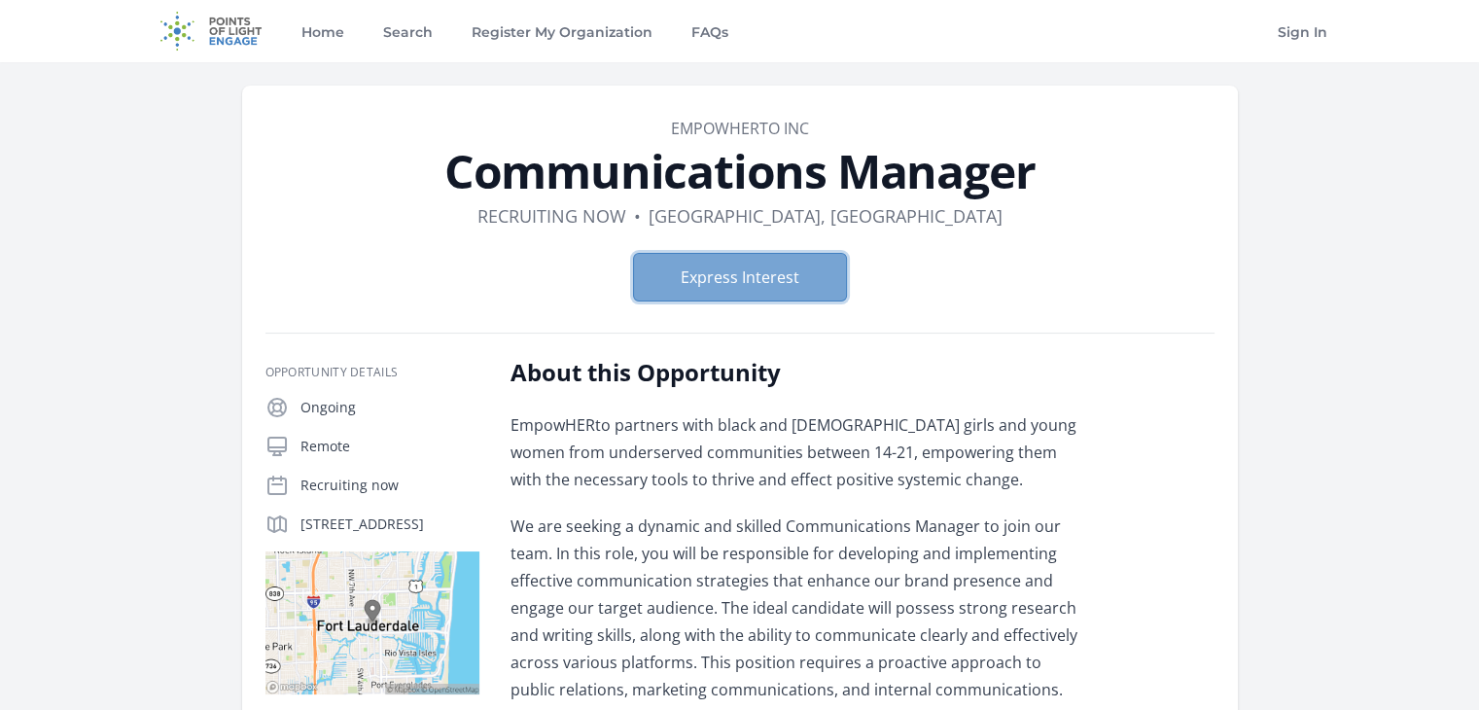
click at [764, 271] on button "Express Interest" at bounding box center [740, 277] width 214 height 49
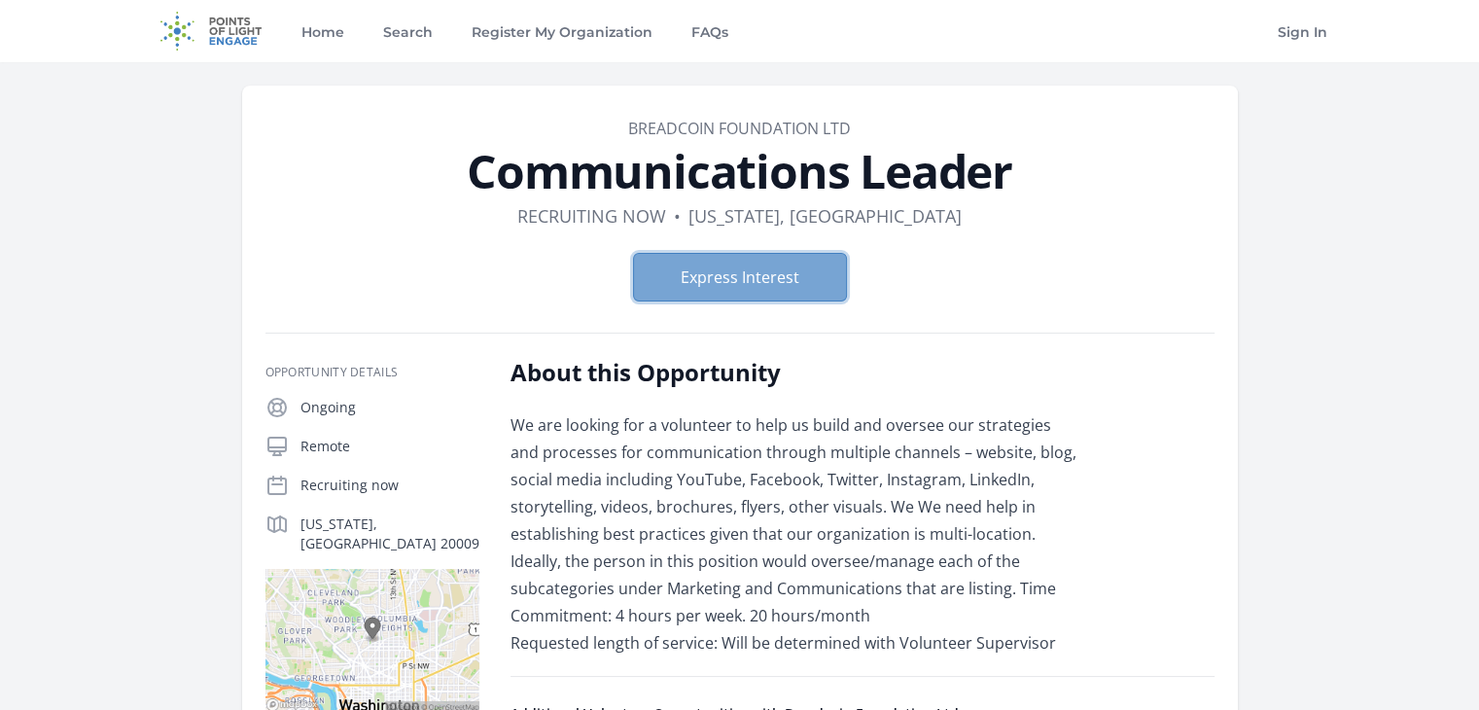
click at [767, 268] on button "Express Interest" at bounding box center [740, 277] width 214 height 49
click at [681, 267] on button "Express Interest" at bounding box center [740, 277] width 214 height 49
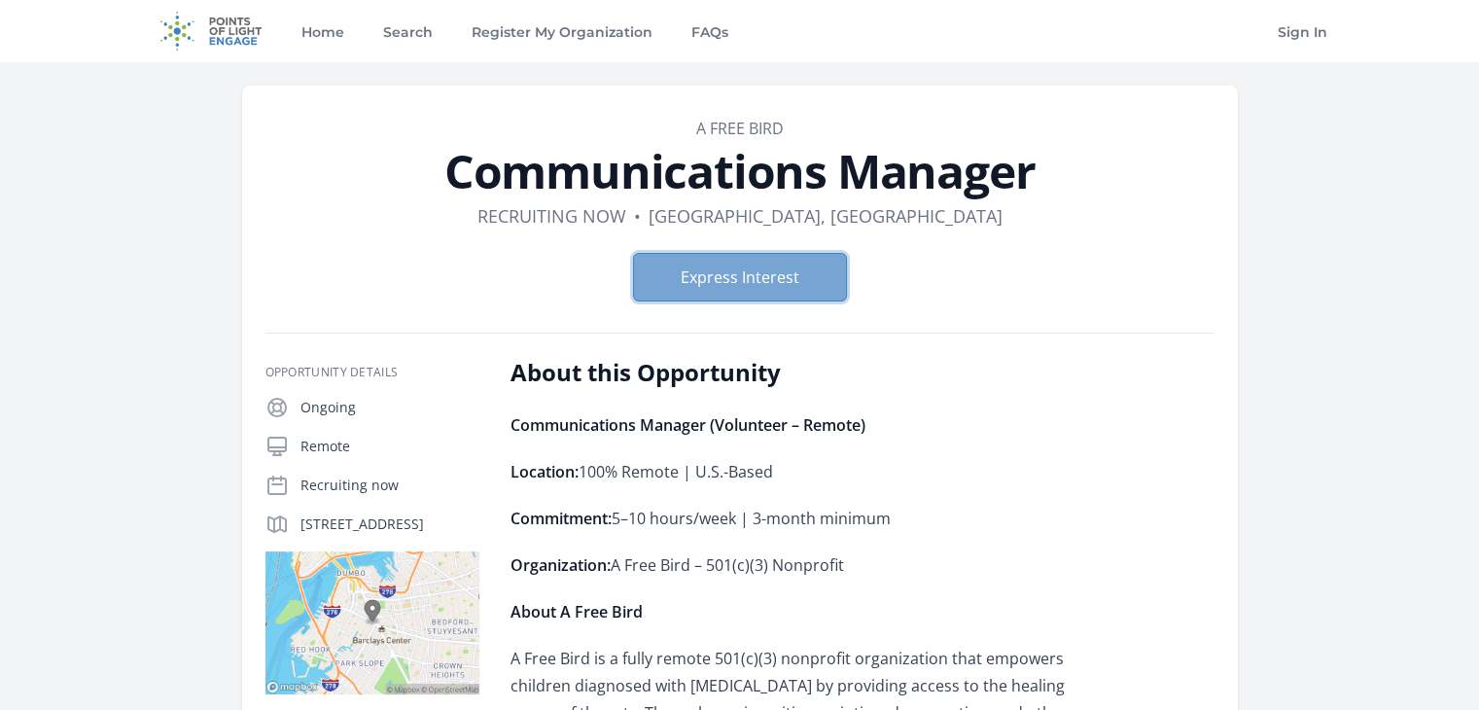
click at [730, 281] on button "Express Interest" at bounding box center [740, 277] width 214 height 49
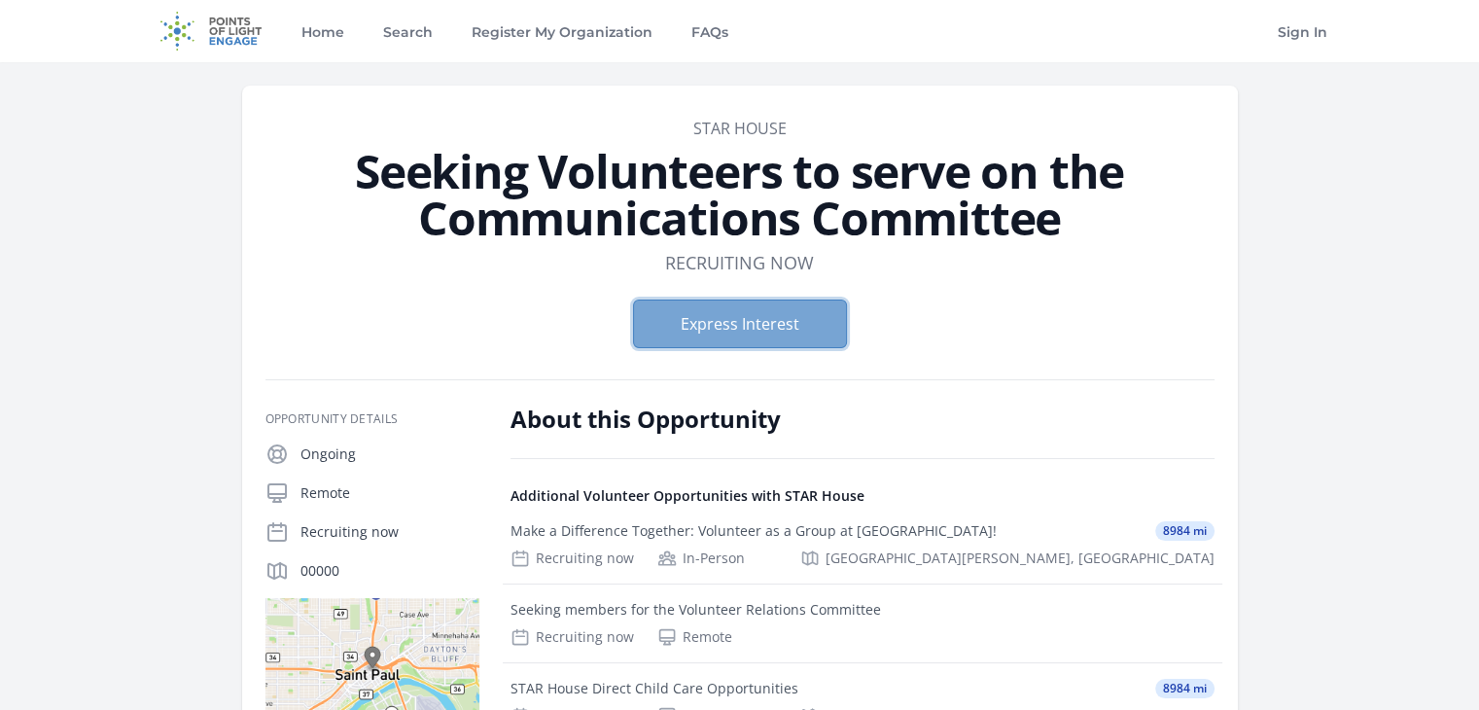
click at [783, 327] on button "Express Interest" at bounding box center [740, 324] width 214 height 49
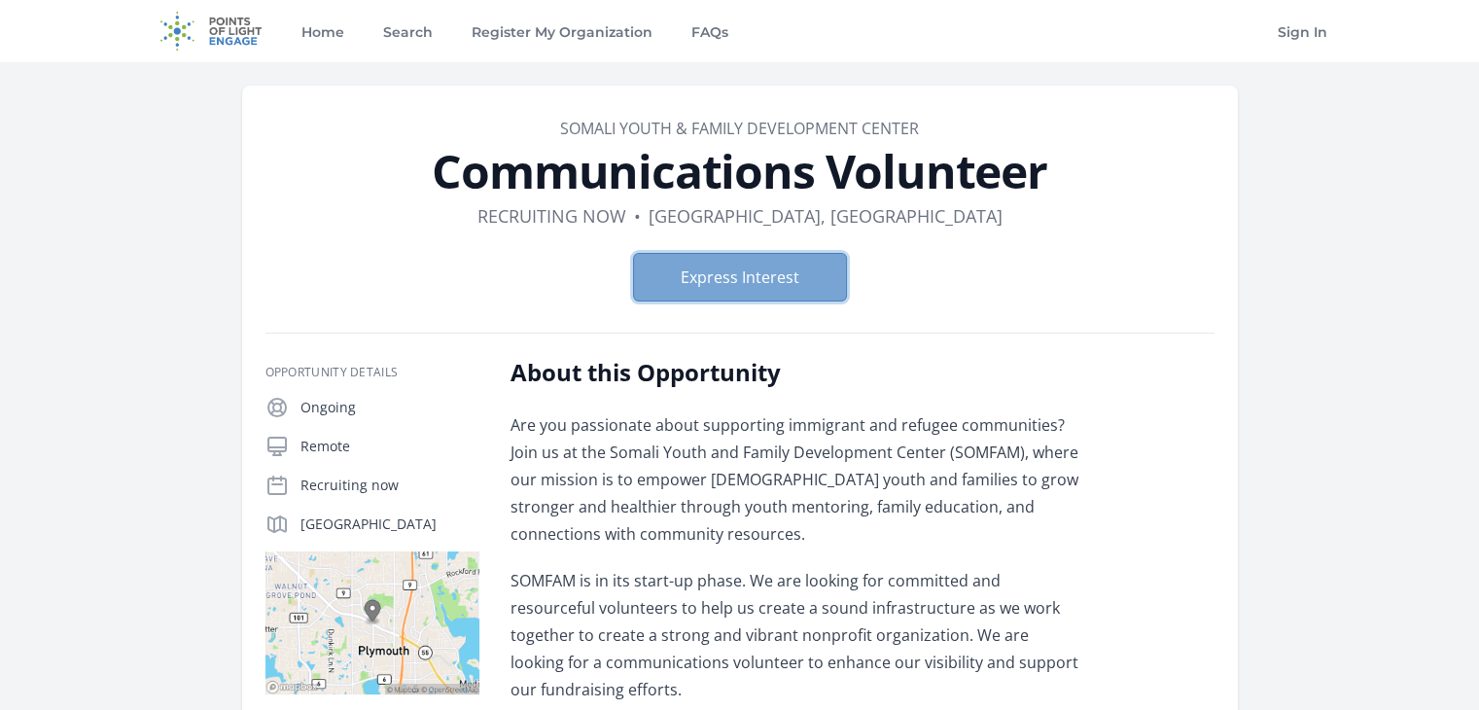
click at [787, 295] on button "Express Interest" at bounding box center [740, 277] width 214 height 49
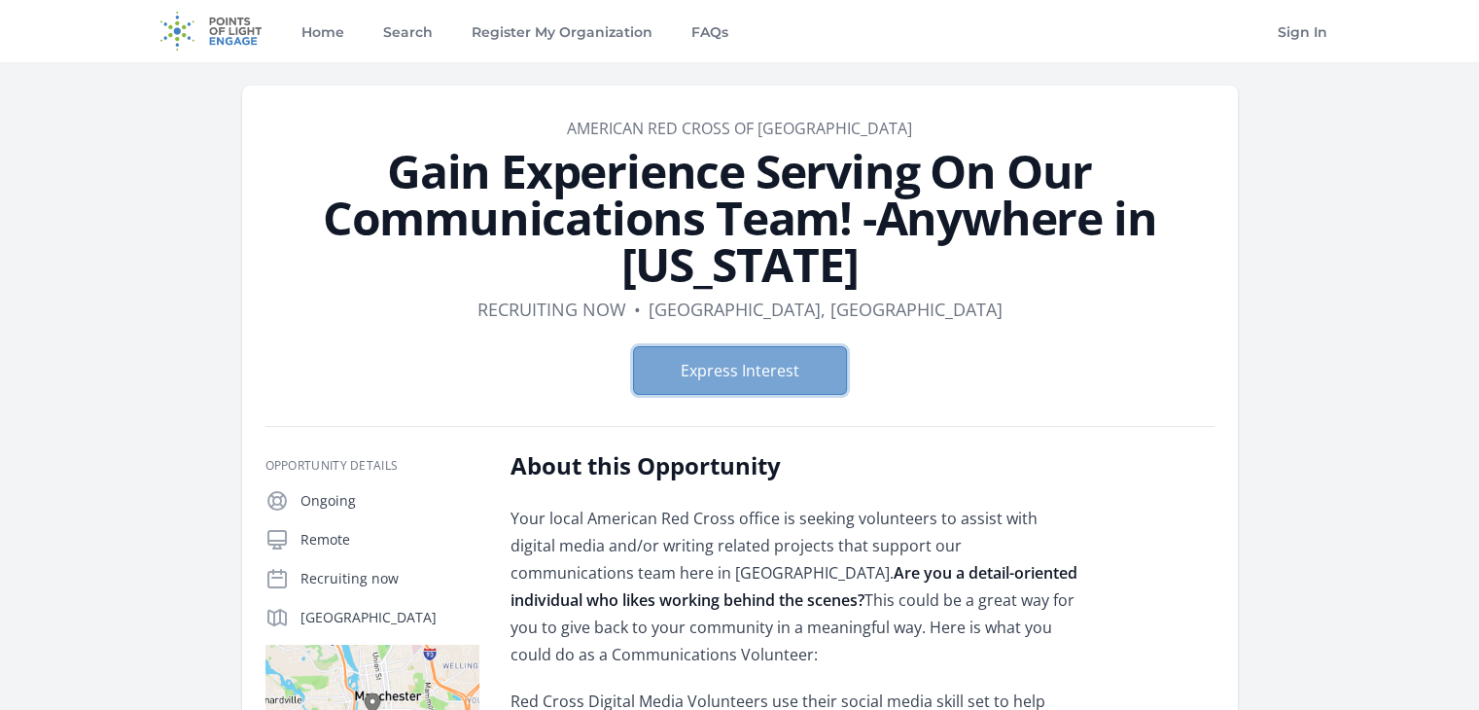
click at [788, 385] on button "Express Interest" at bounding box center [740, 370] width 214 height 49
